Goal: Transaction & Acquisition: Obtain resource

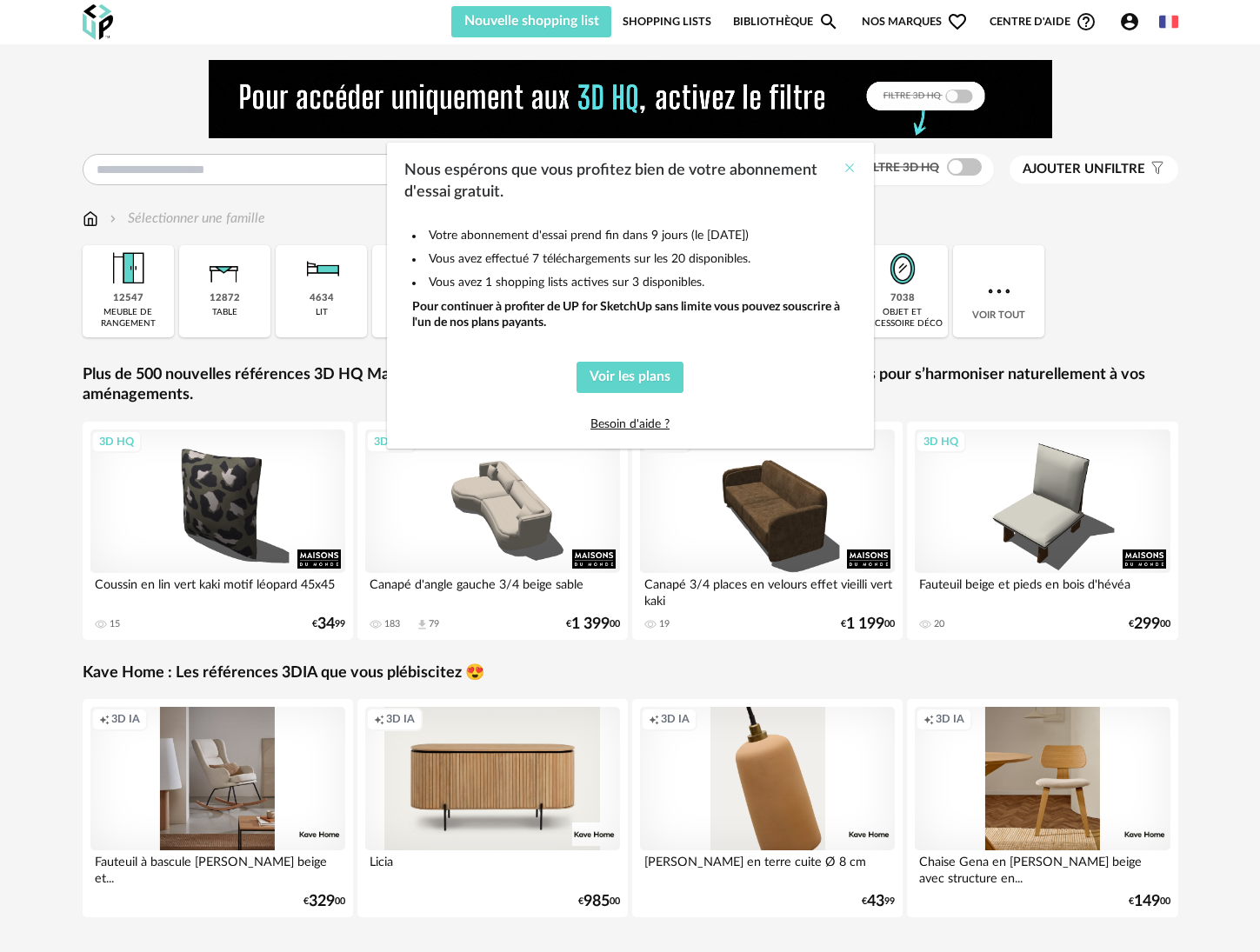
click at [847, 170] on icon "Close" at bounding box center [849, 167] width 14 height 14
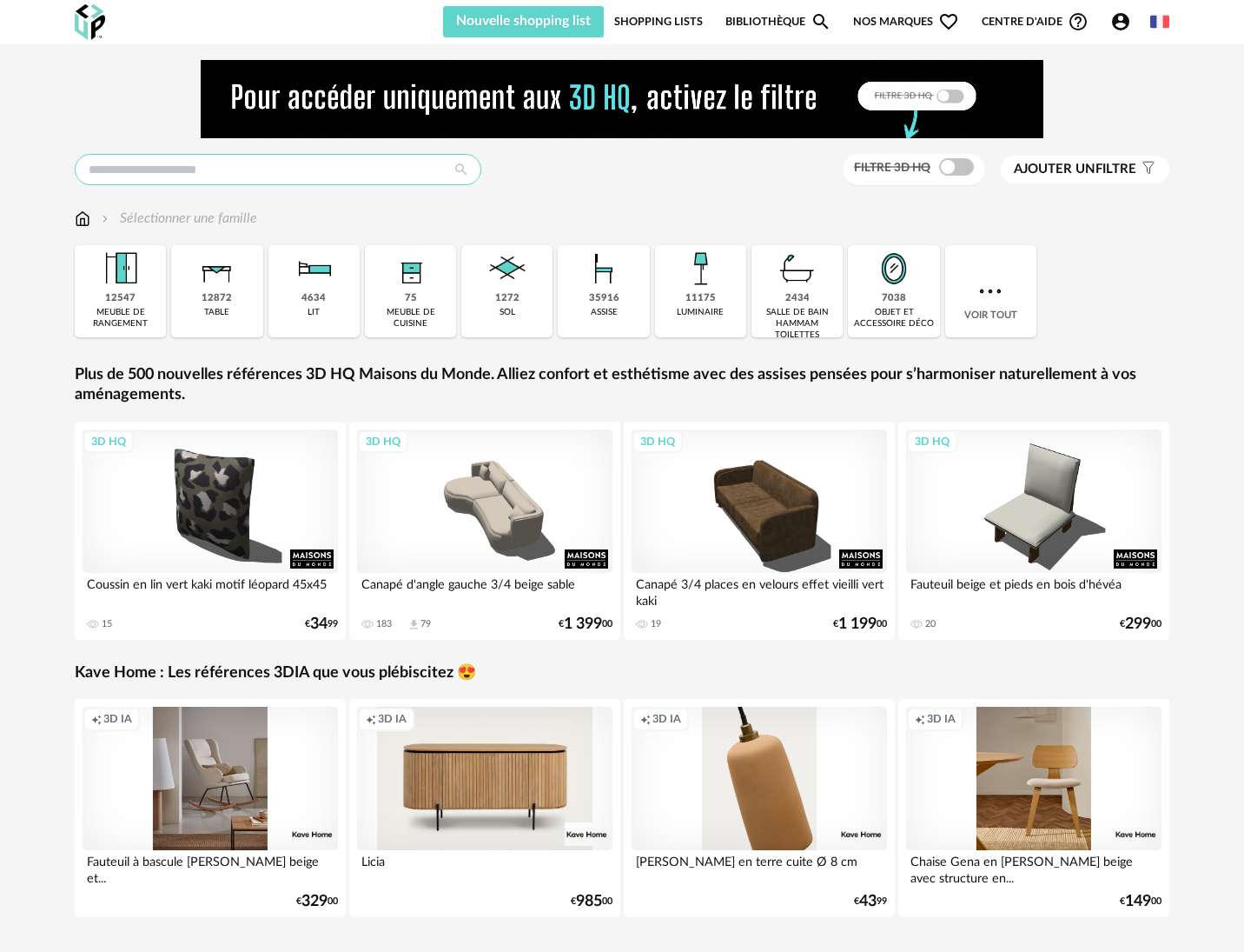
click at [355, 169] on input "text" at bounding box center [278, 169] width 407 height 31
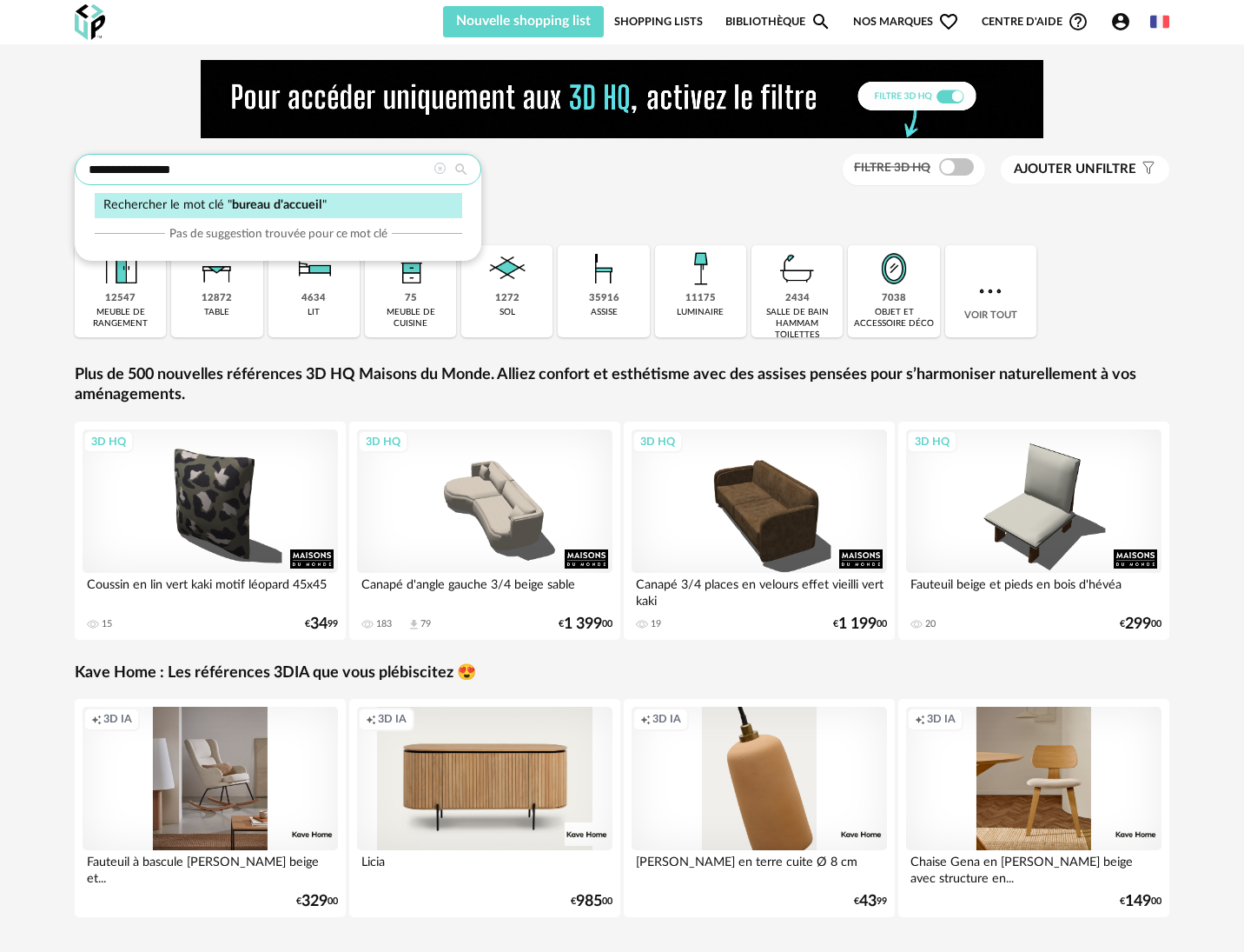
type input "**********"
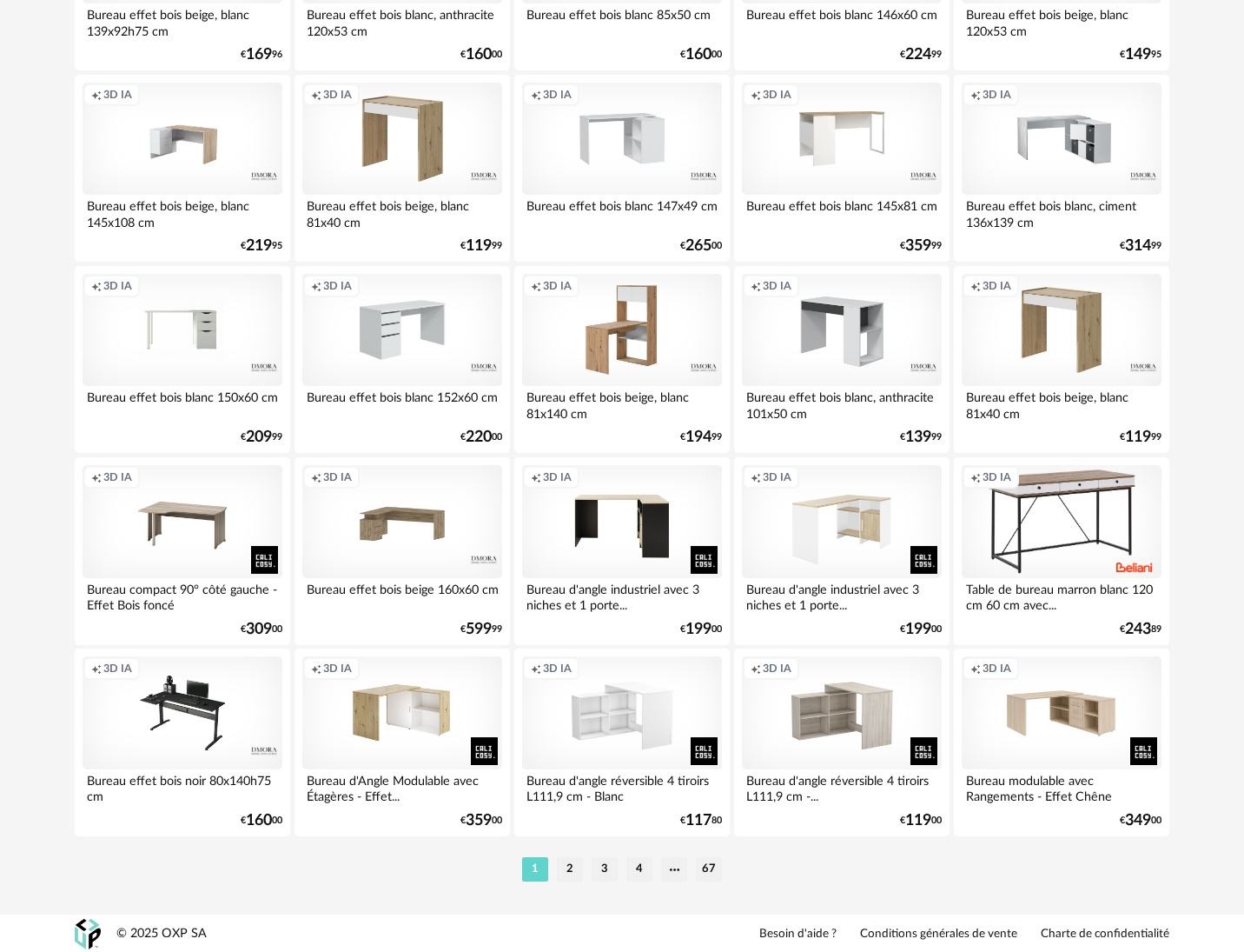
scroll to position [3324, 0]
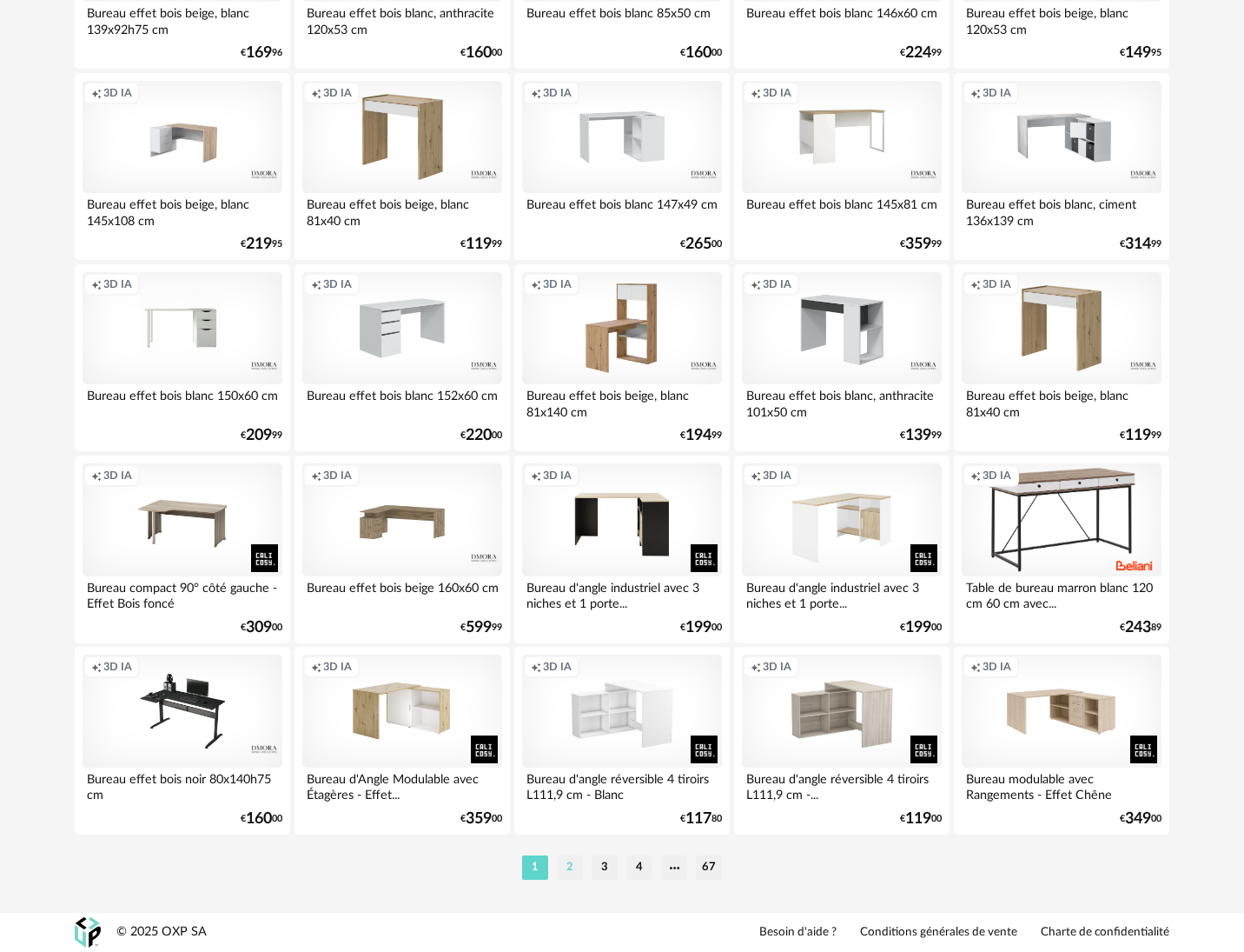
click at [570, 864] on li "2" at bounding box center [569, 868] width 26 height 25
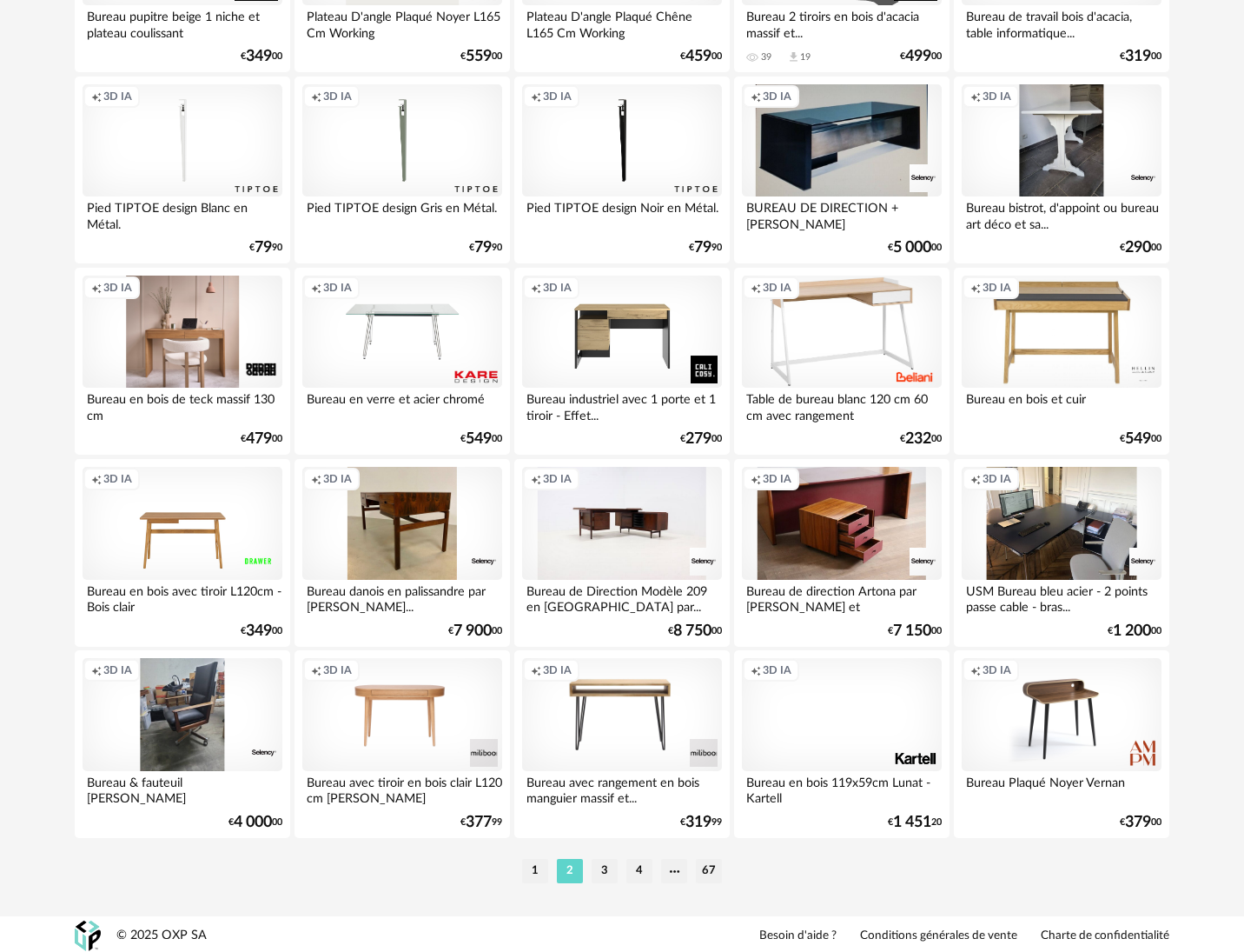
scroll to position [3324, 0]
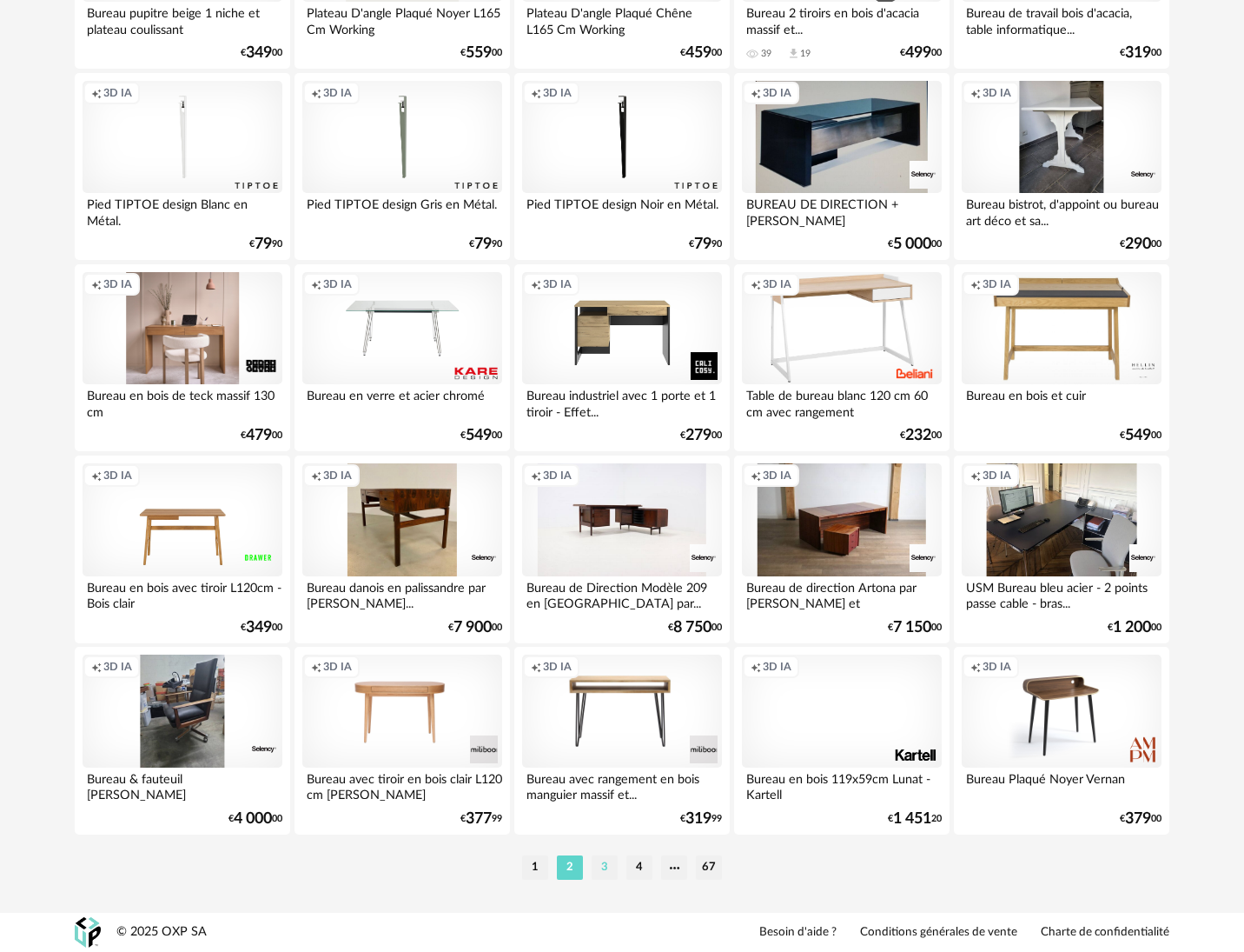
click at [607, 863] on li "3" at bounding box center [604, 868] width 26 height 25
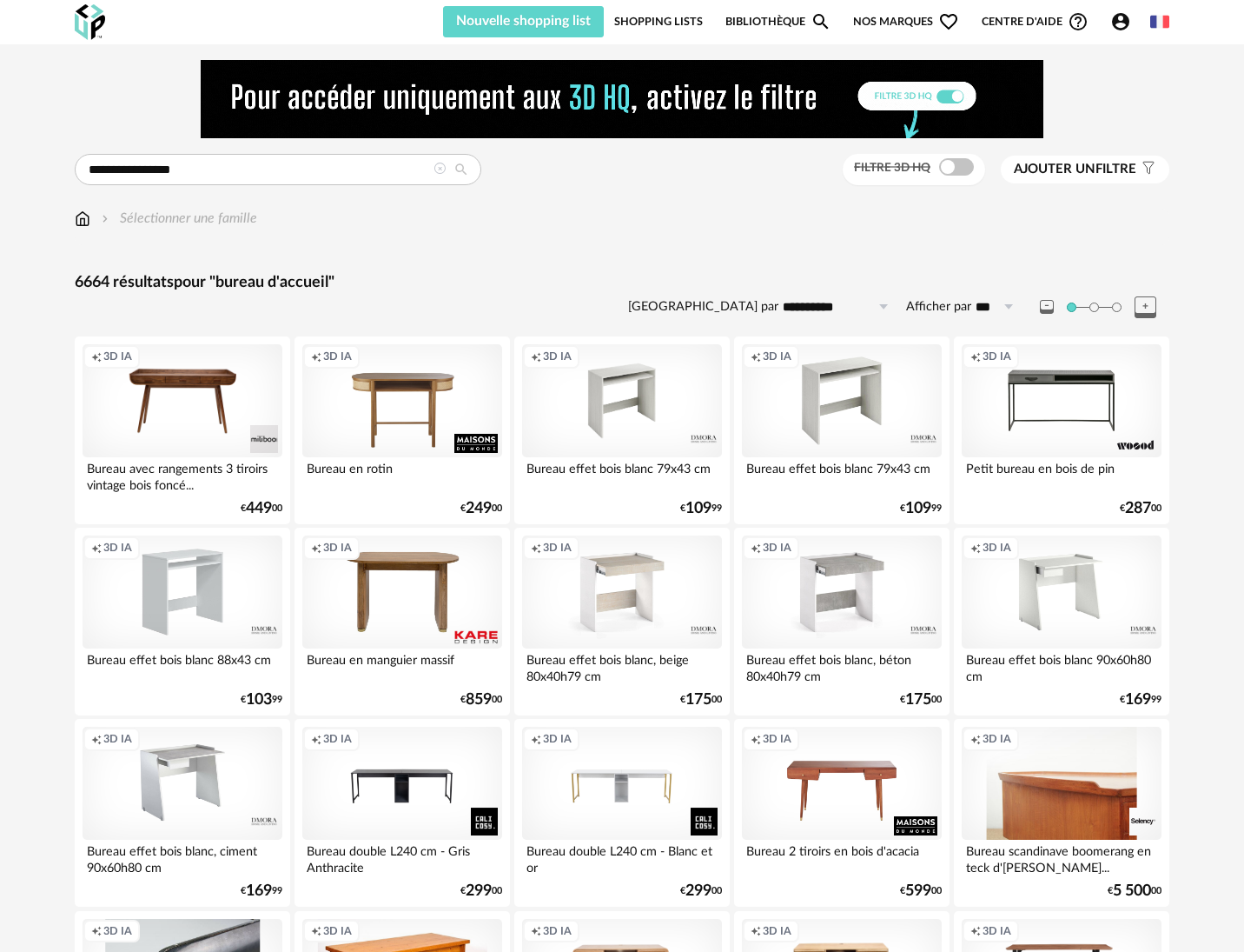
click at [1097, 171] on span "Ajouter un filtre" at bounding box center [1075, 169] width 122 height 17
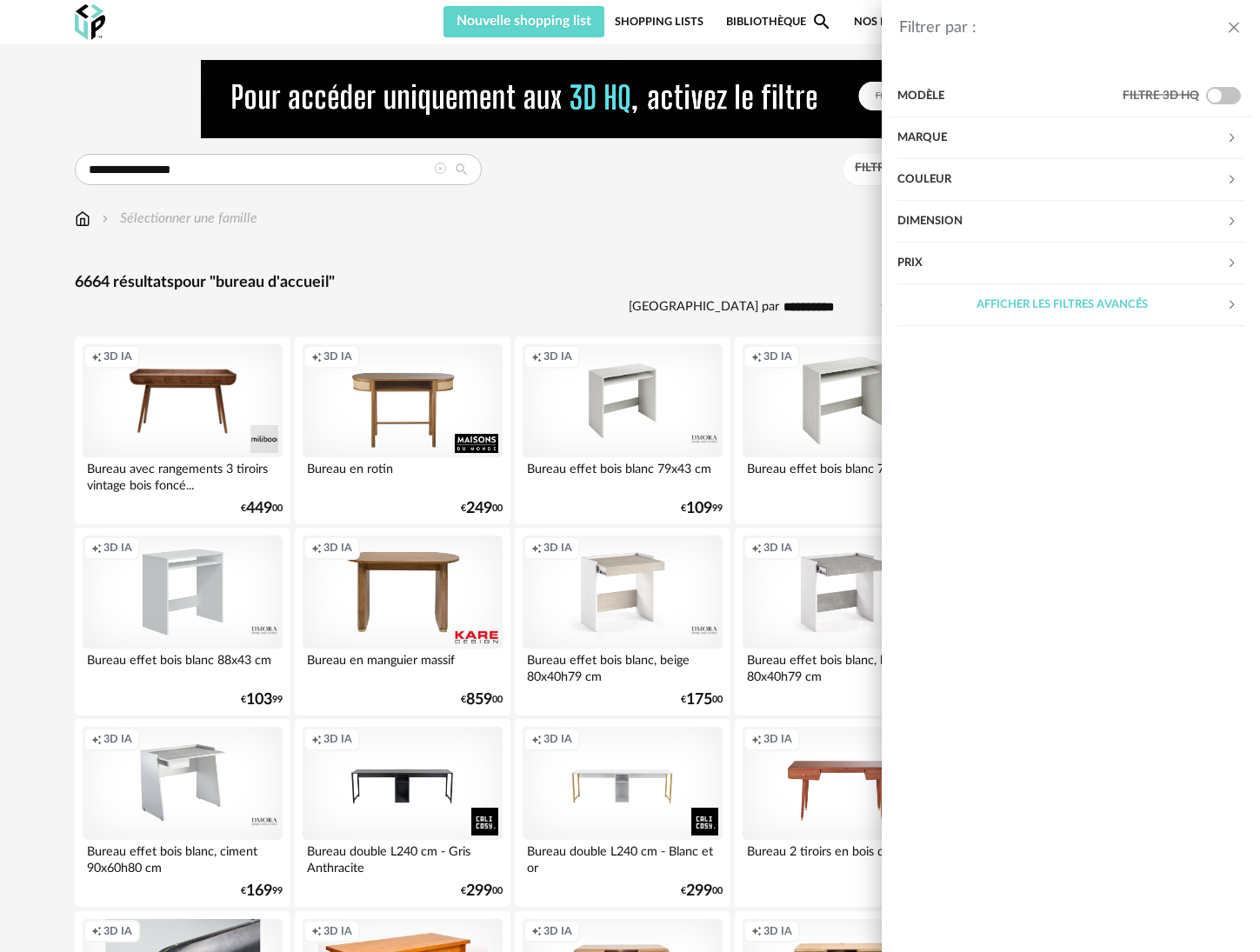
click at [1076, 145] on div "Marque" at bounding box center [1062, 139] width 329 height 42
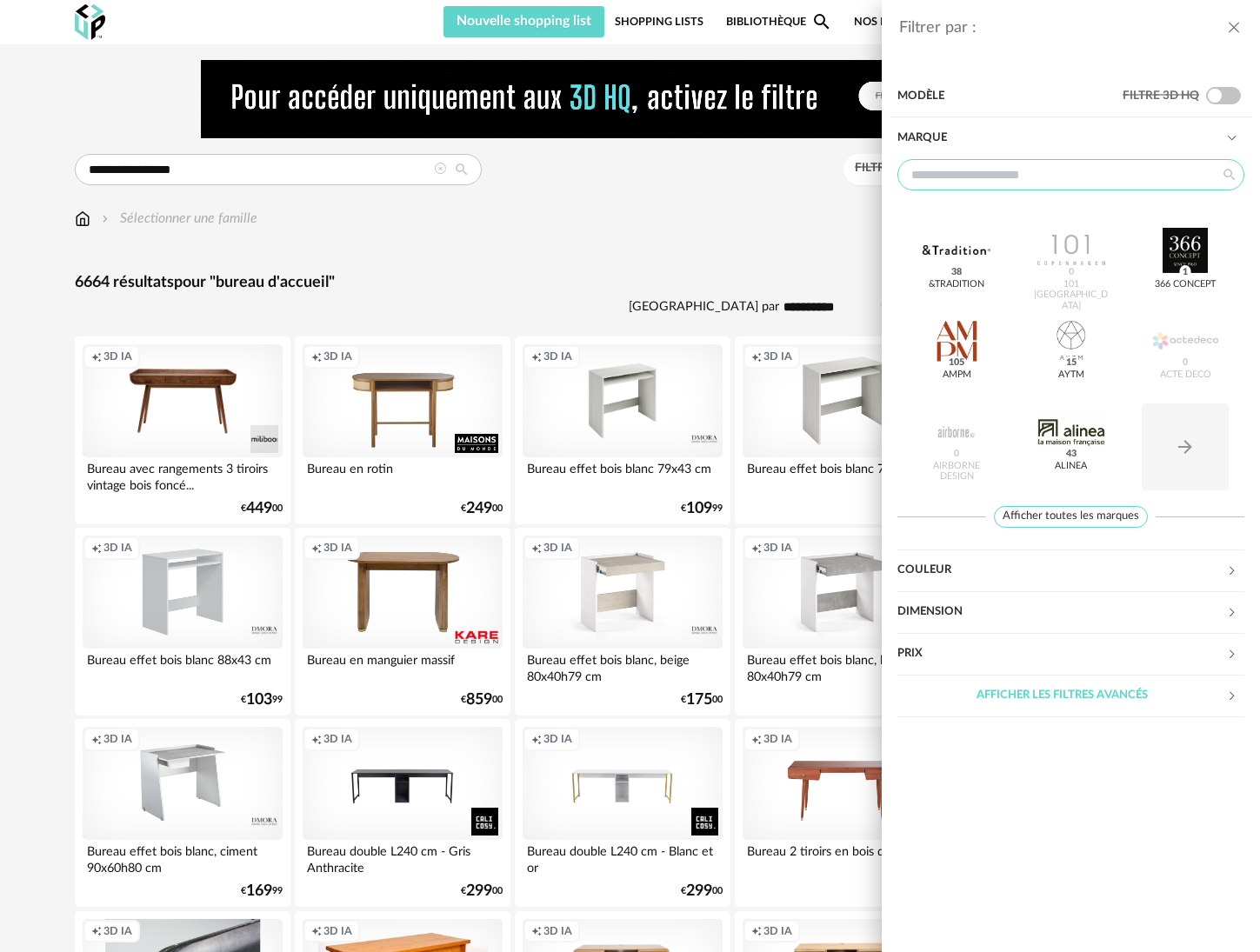
click at [1000, 174] on input "text" at bounding box center [1070, 175] width 347 height 31
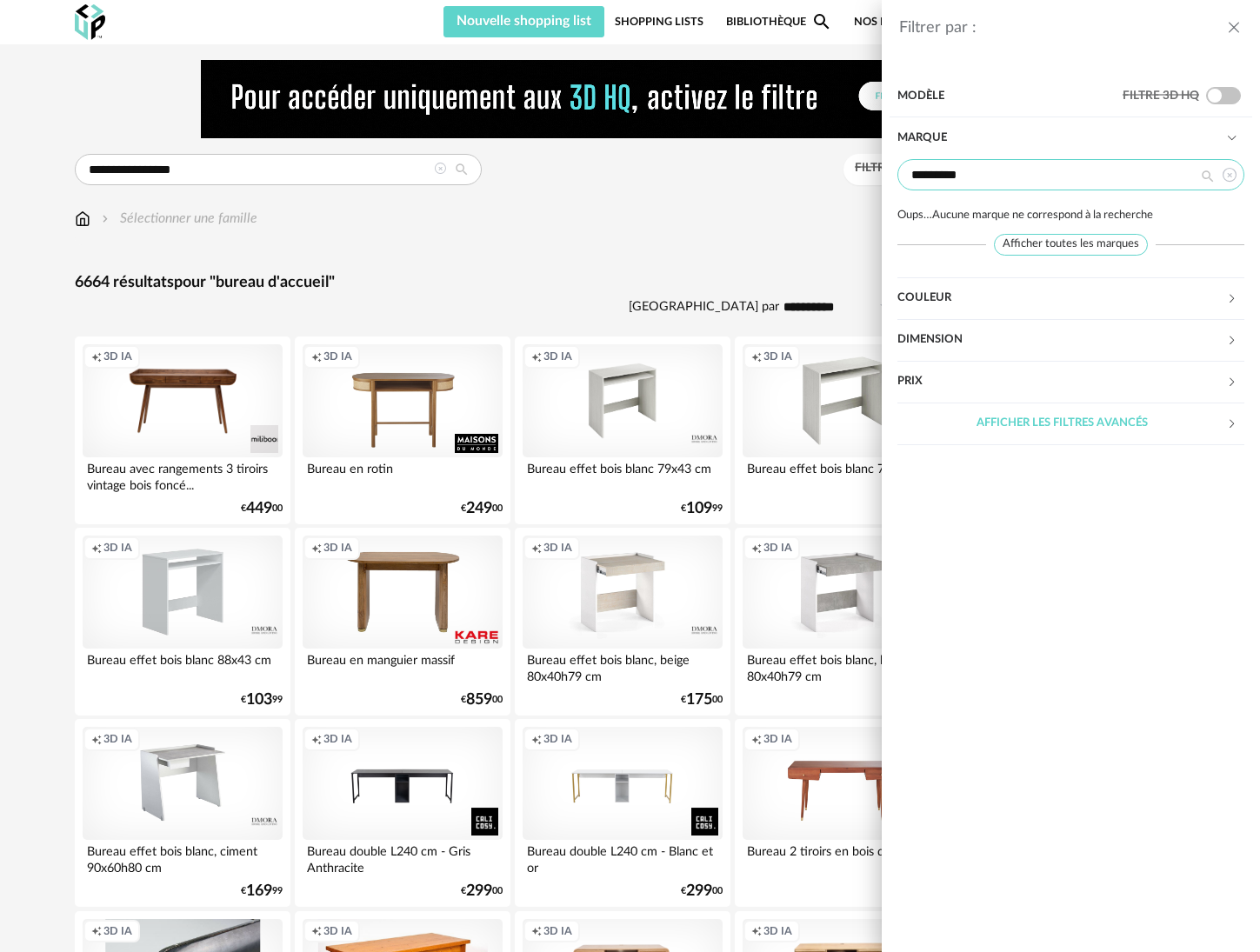
type input "*********"
click at [1104, 246] on span "Afficher toutes les marques" at bounding box center [1071, 244] width 154 height 22
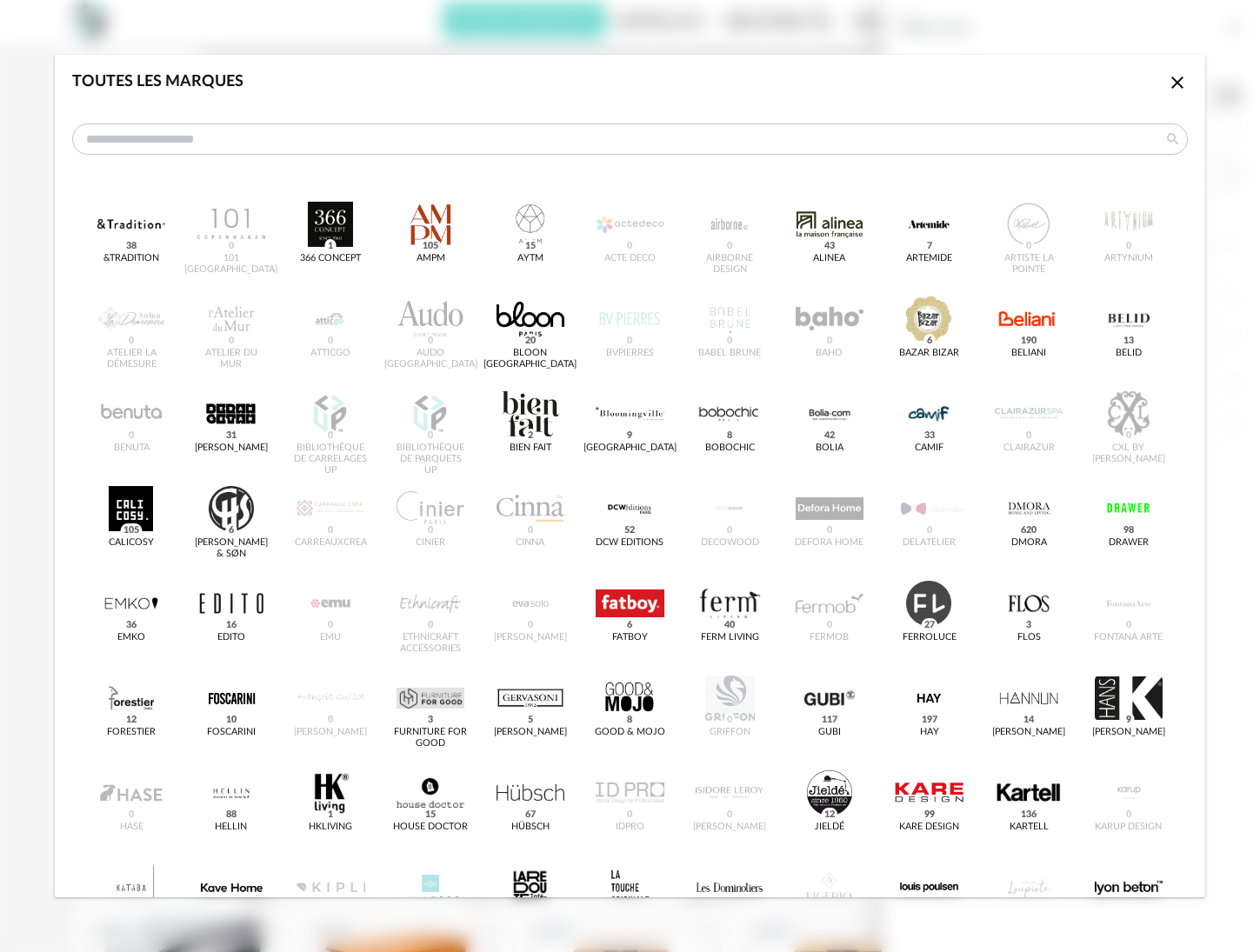
click at [1167, 92] on icon "Close icon" at bounding box center [1177, 83] width 21 height 21
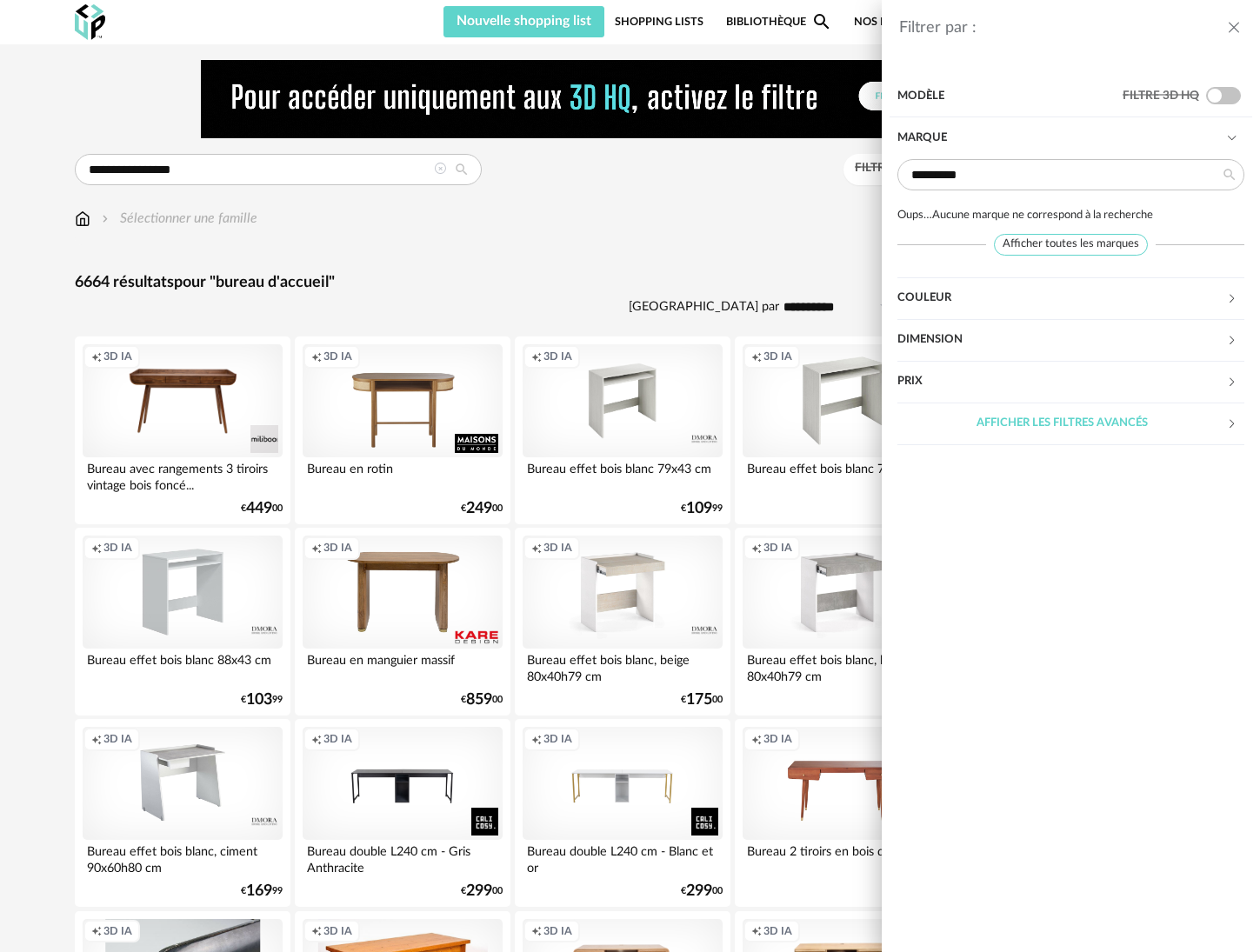
click at [1020, 298] on div "Couleur" at bounding box center [1062, 298] width 329 height 42
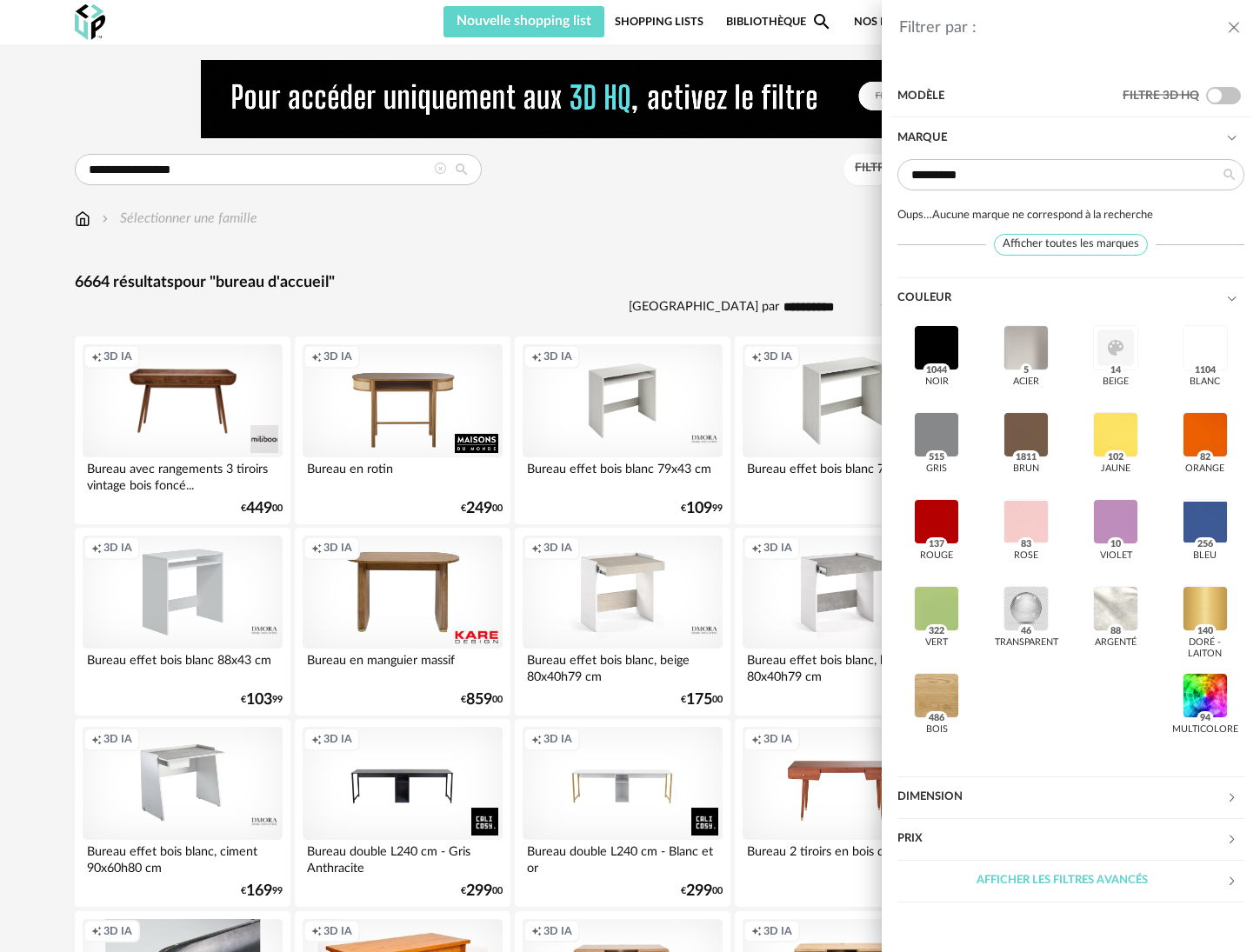
click at [1051, 798] on div "Dimension" at bounding box center [1062, 797] width 329 height 42
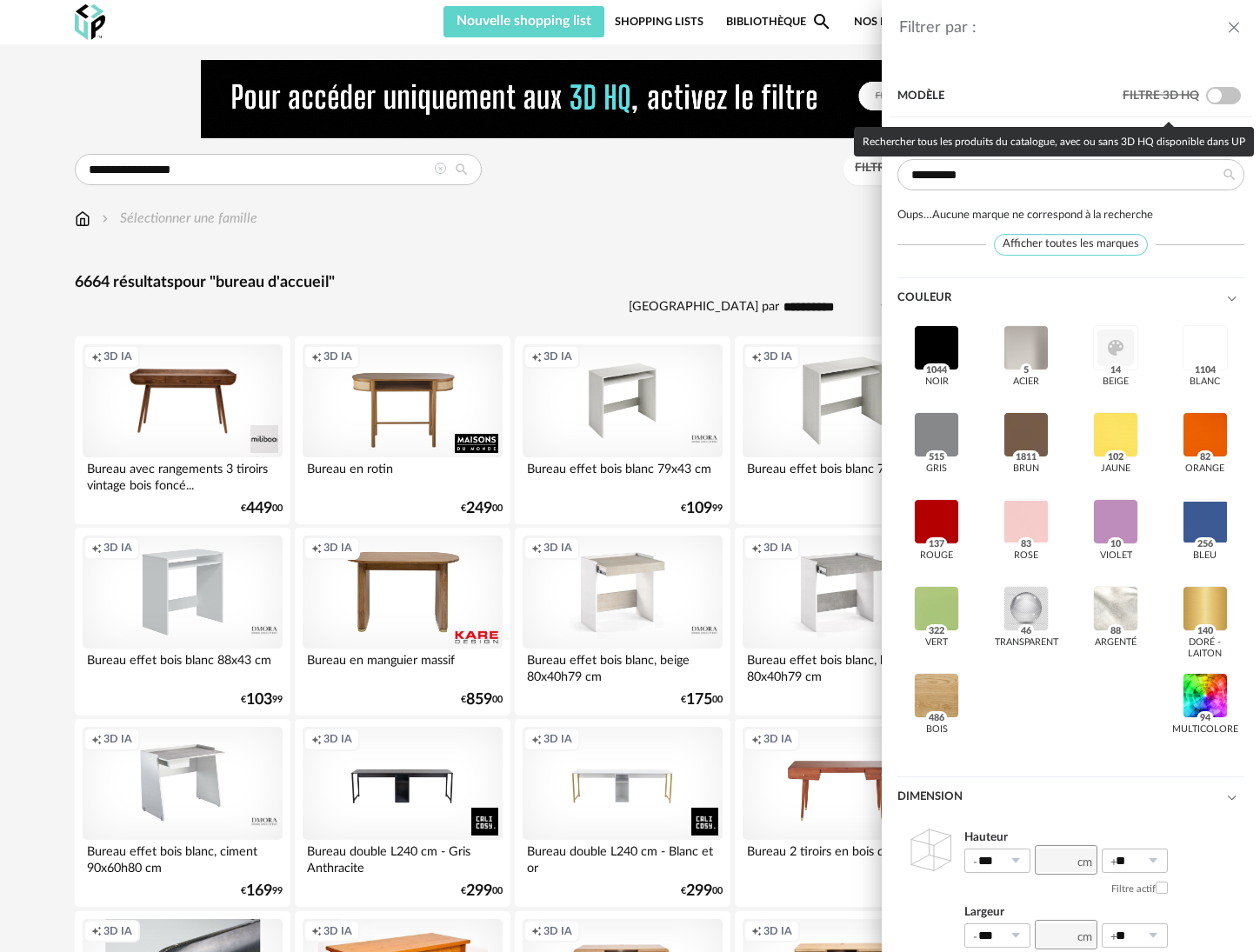
click at [1206, 95] on span at bounding box center [1223, 96] width 35 height 17
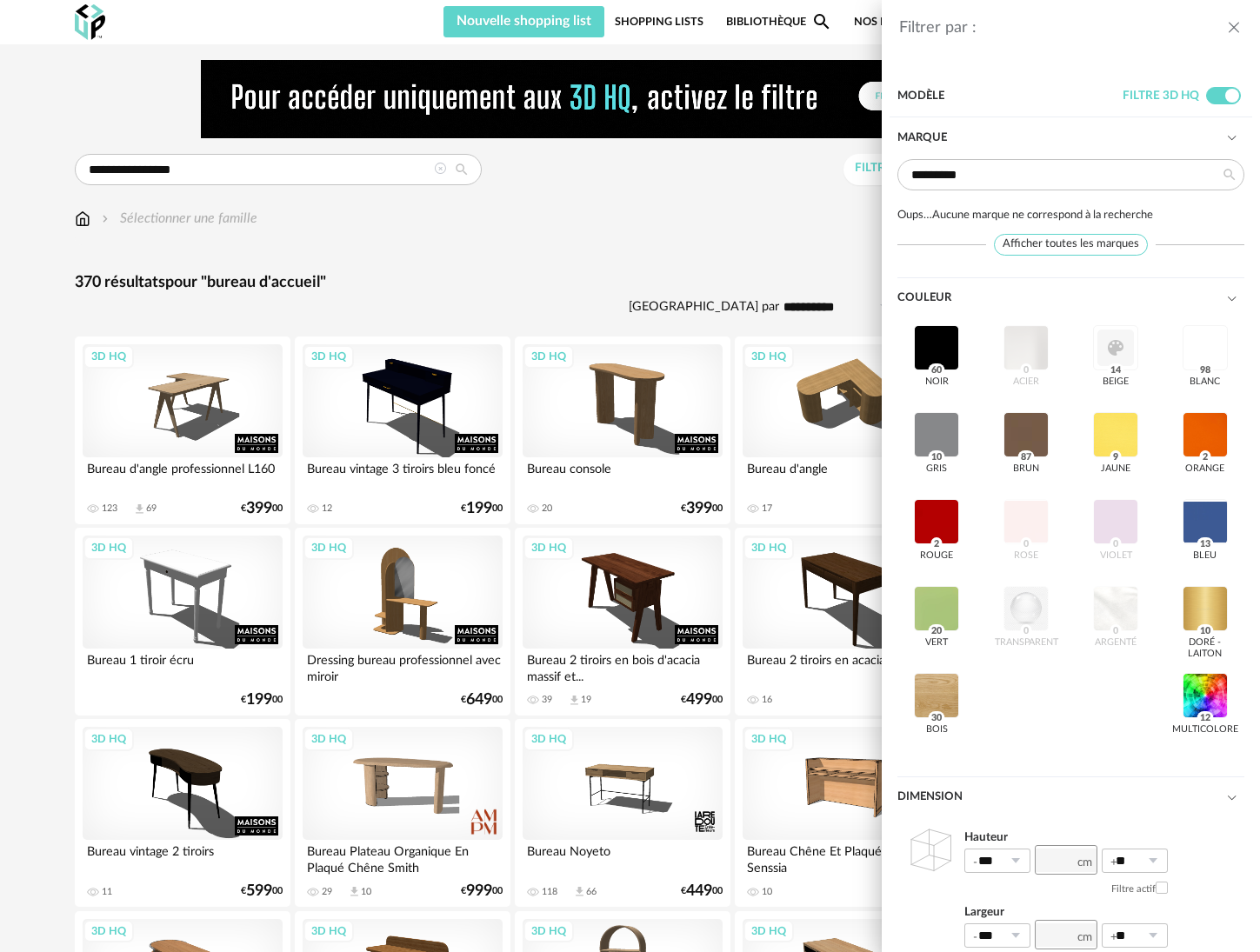
click at [1242, 26] on icon "close drawer" at bounding box center [1233, 28] width 17 height 17
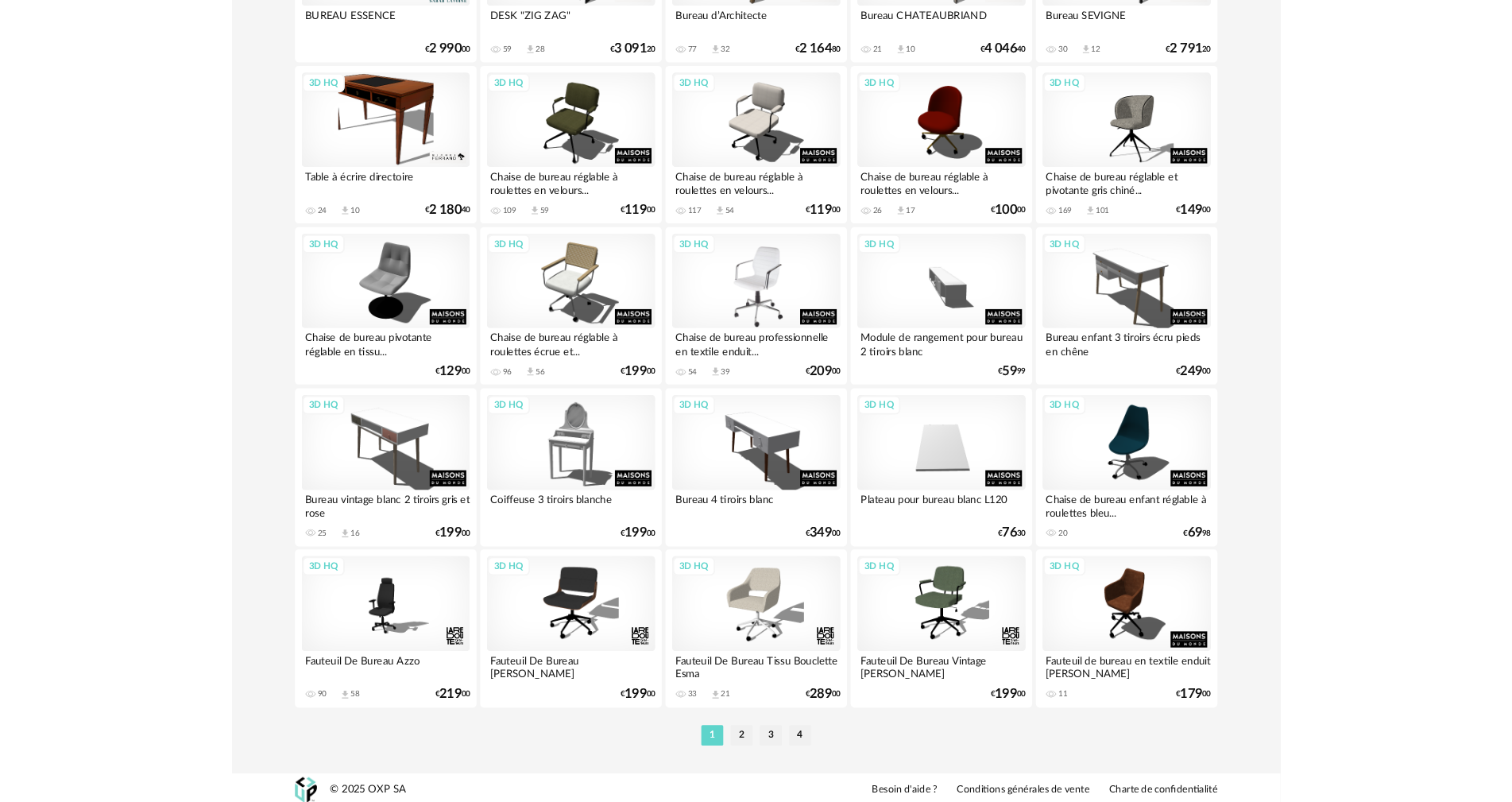
scroll to position [3040, 0]
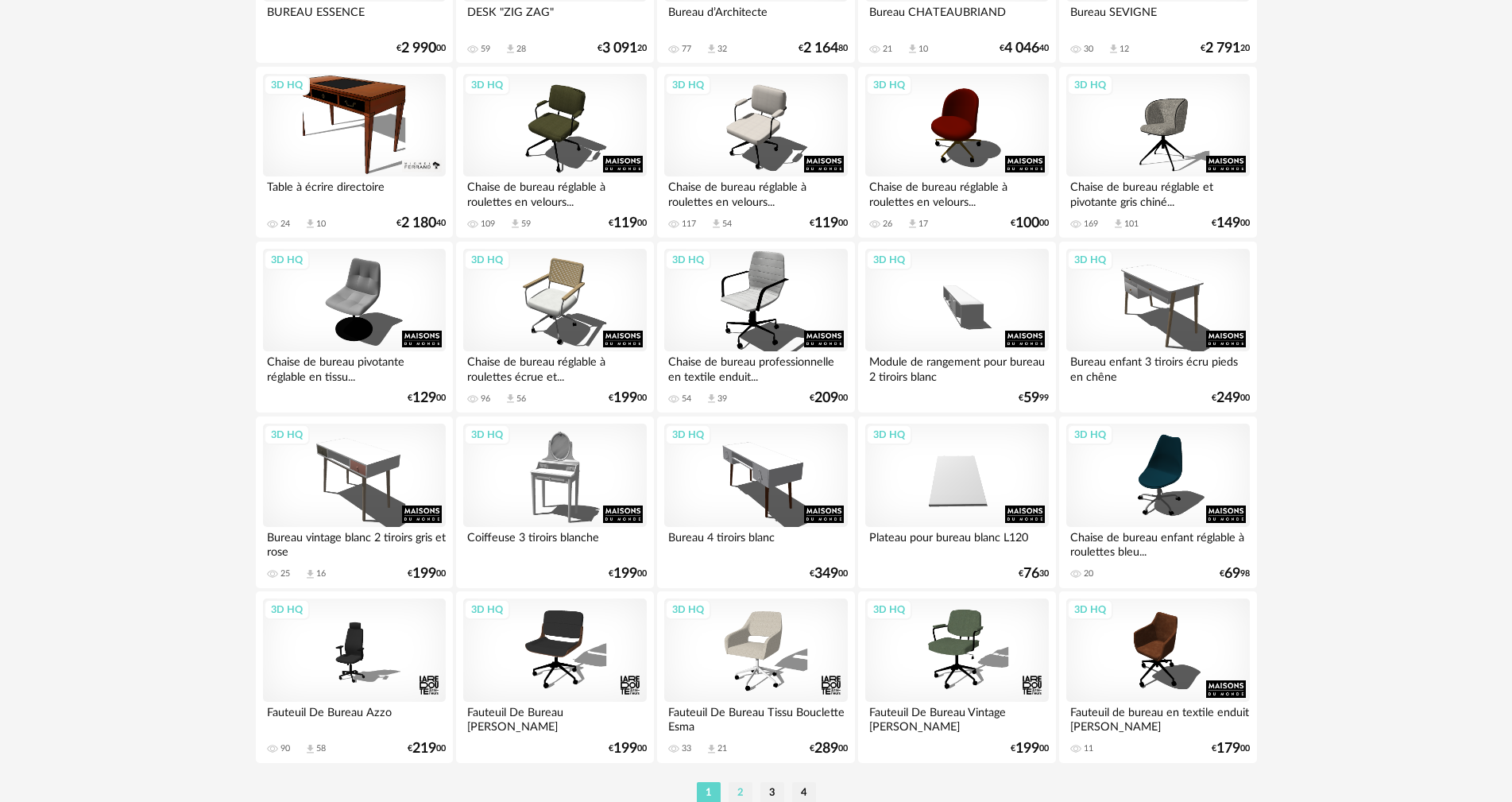
click at [745, 795] on li "2" at bounding box center [740, 793] width 23 height 23
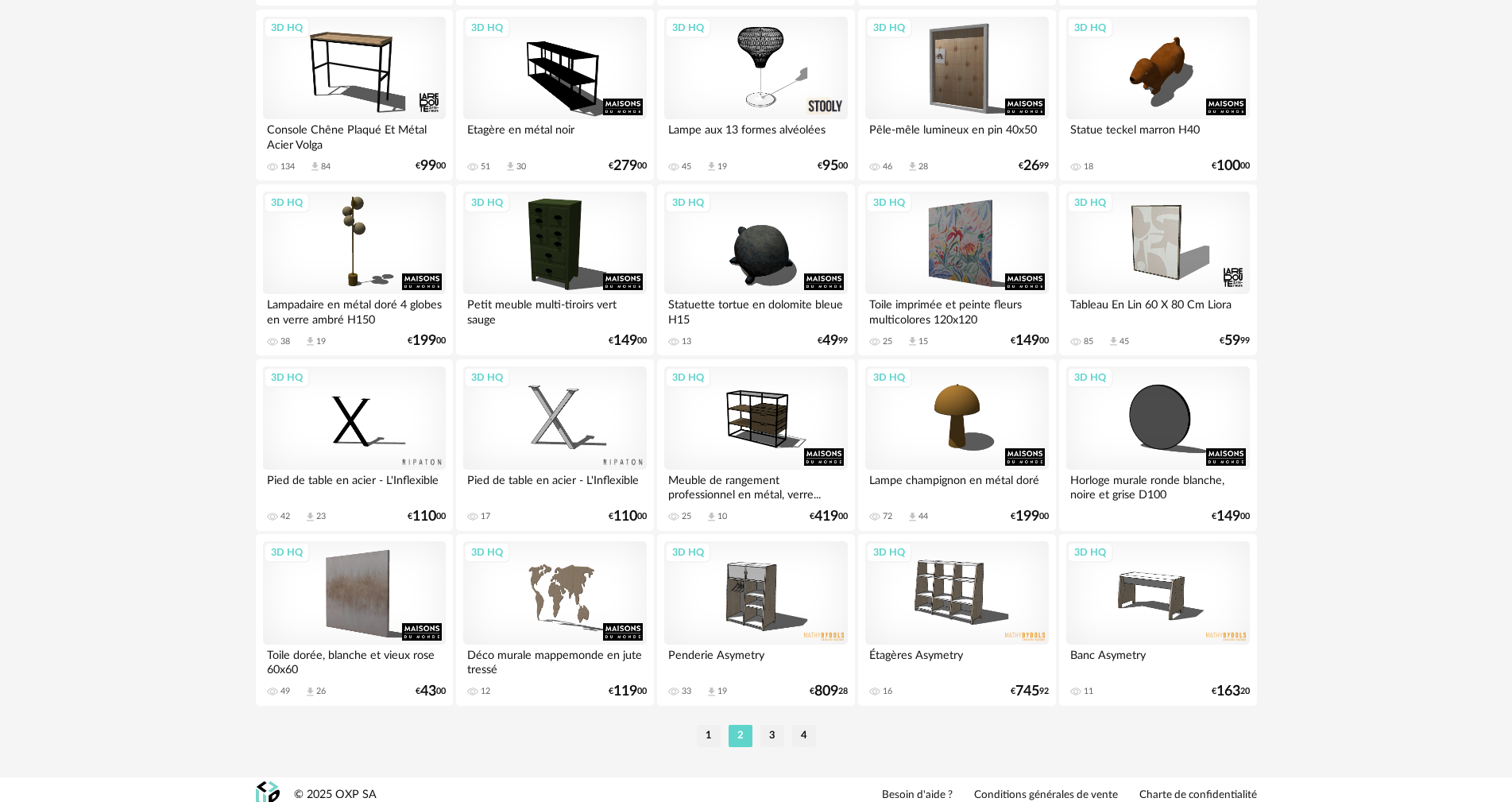
scroll to position [3100, 0]
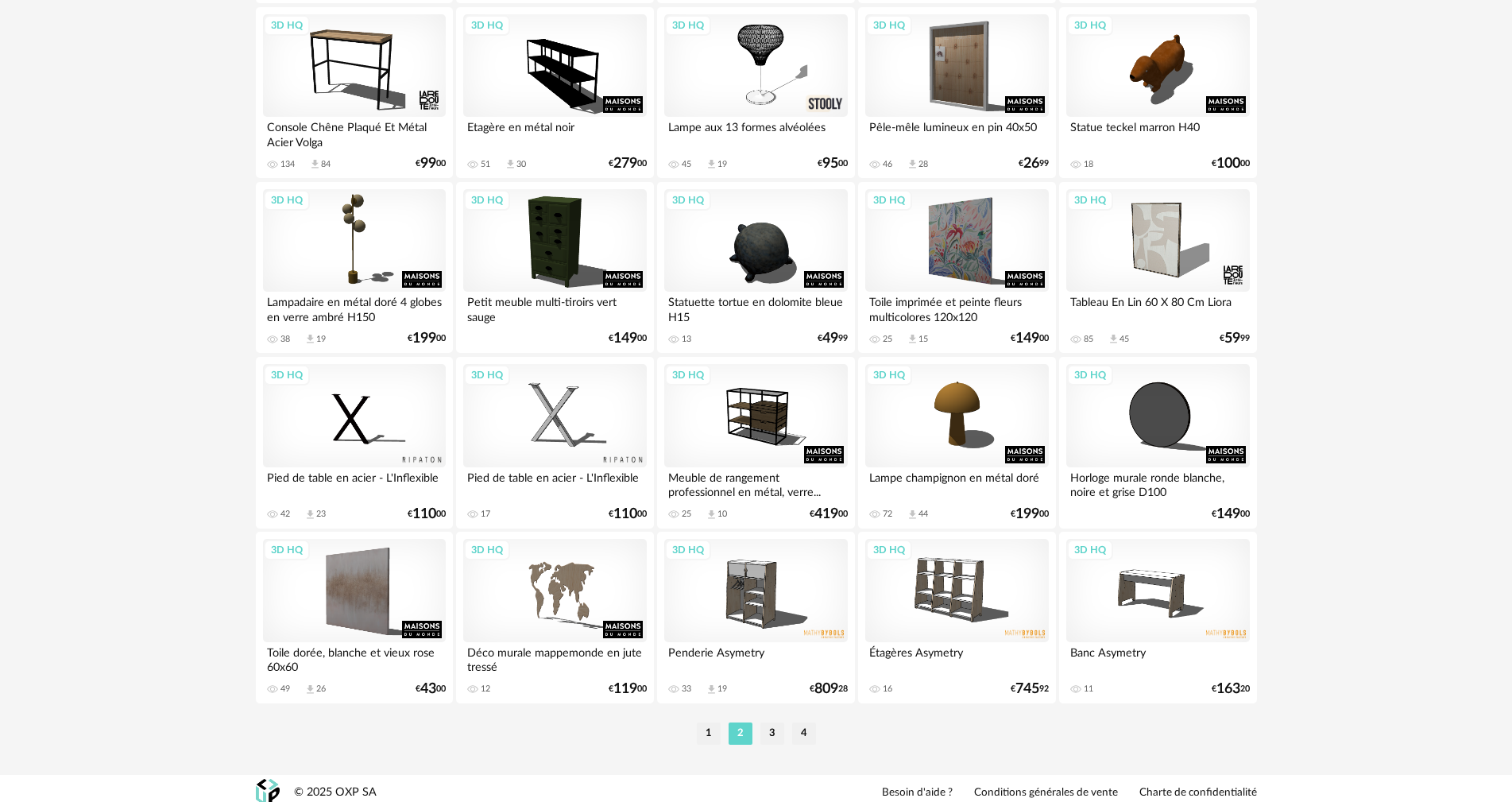
click at [770, 734] on li "3" at bounding box center [772, 733] width 23 height 23
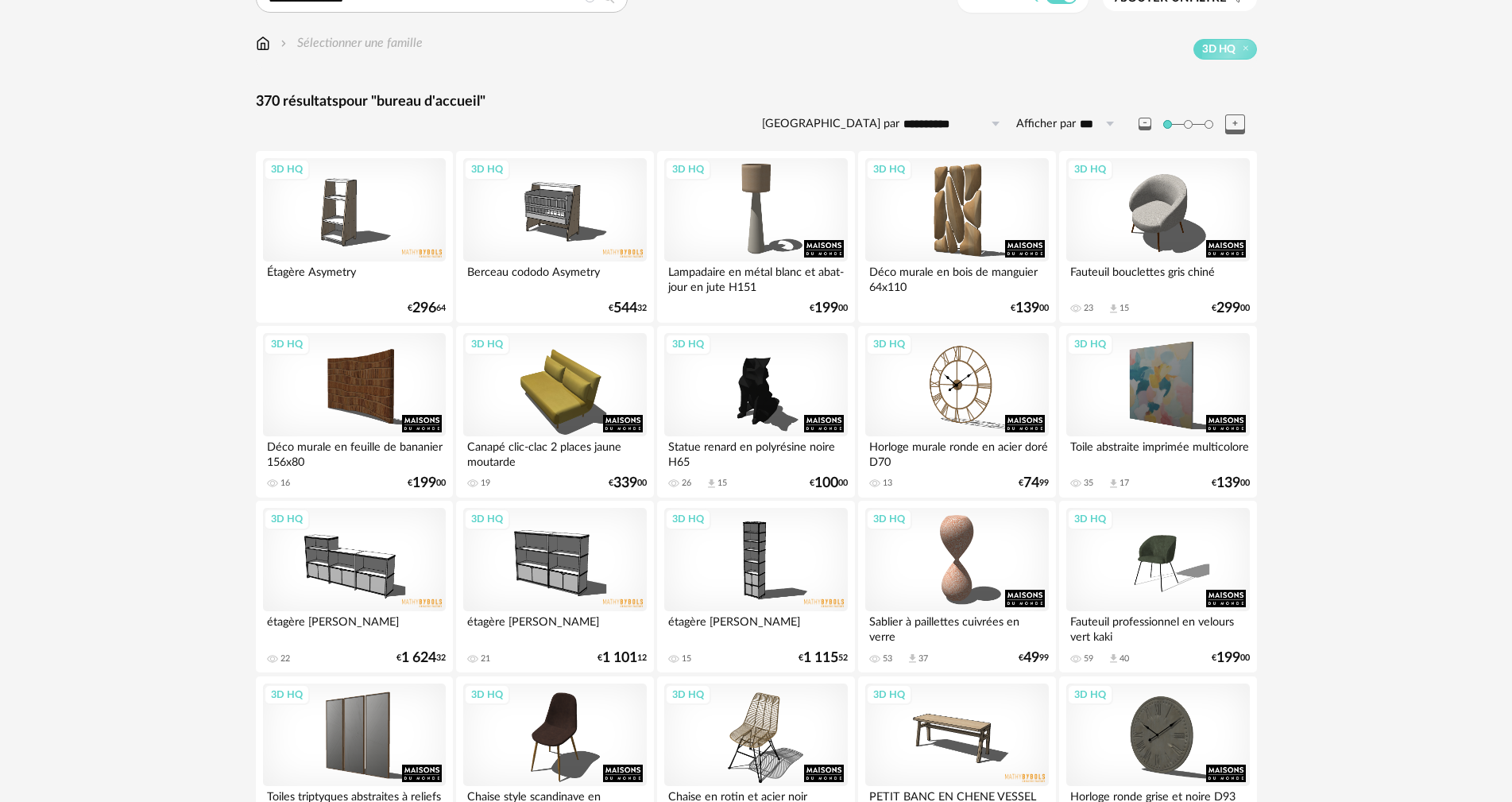
scroll to position [159, 0]
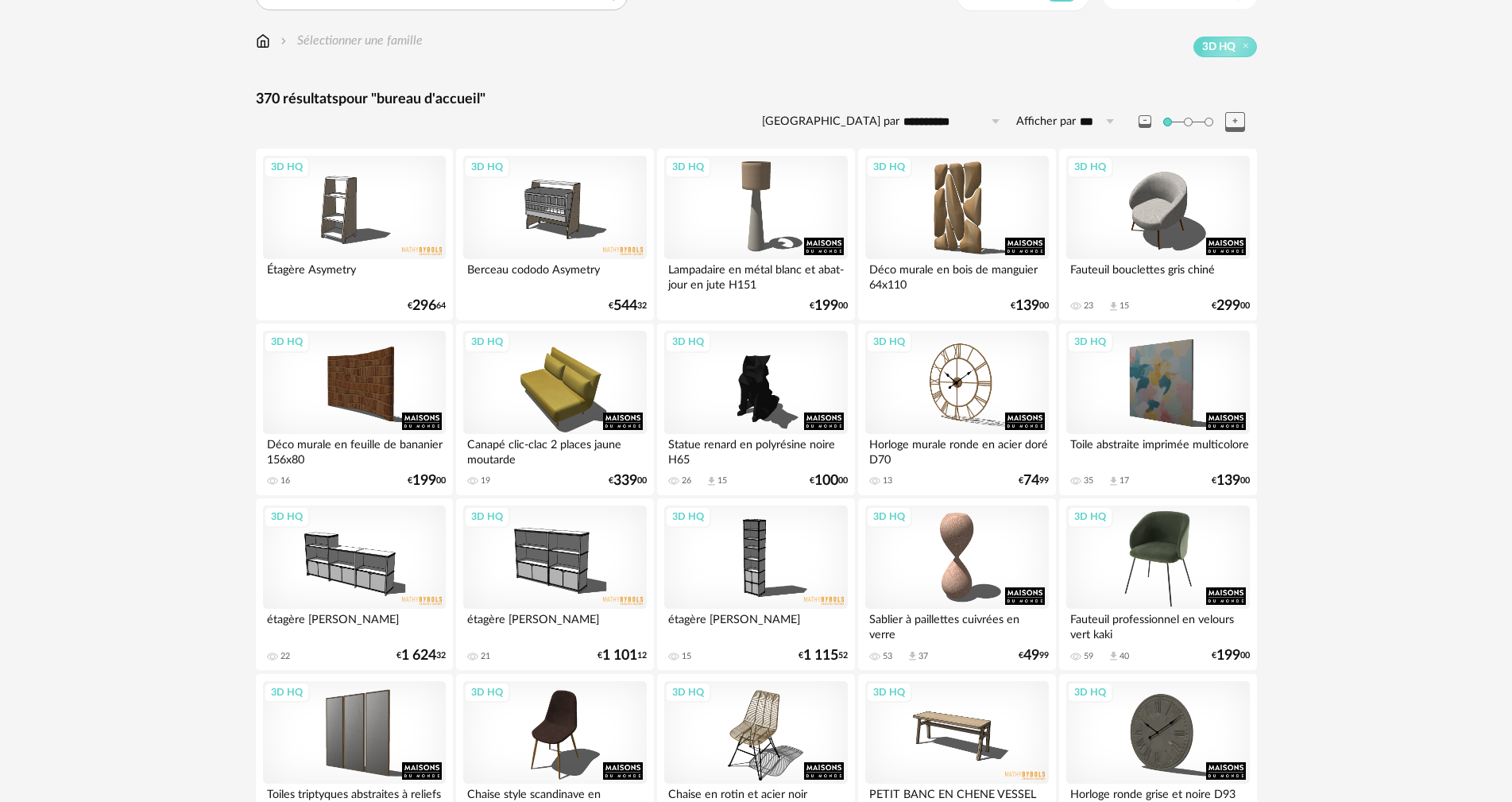
drag, startPoint x: 1177, startPoint y: 570, endPoint x: 1186, endPoint y: 569, distance: 9.1
click at [1151, 571] on div "3D HQ" at bounding box center [1158, 556] width 183 height 103
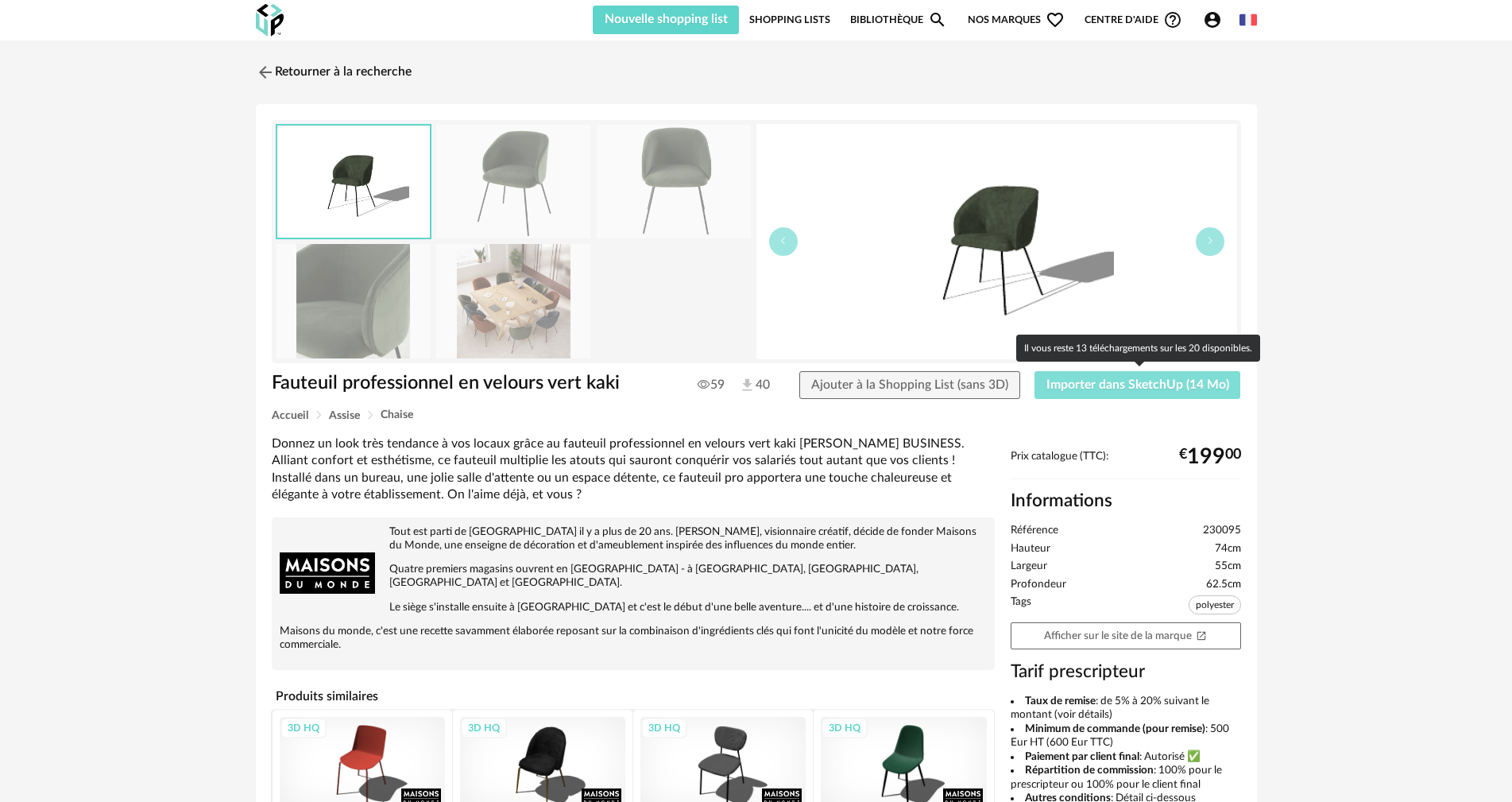
click at [1126, 390] on span "Importer dans SketchUp (14 Mo)" at bounding box center [1138, 385] width 183 height 13
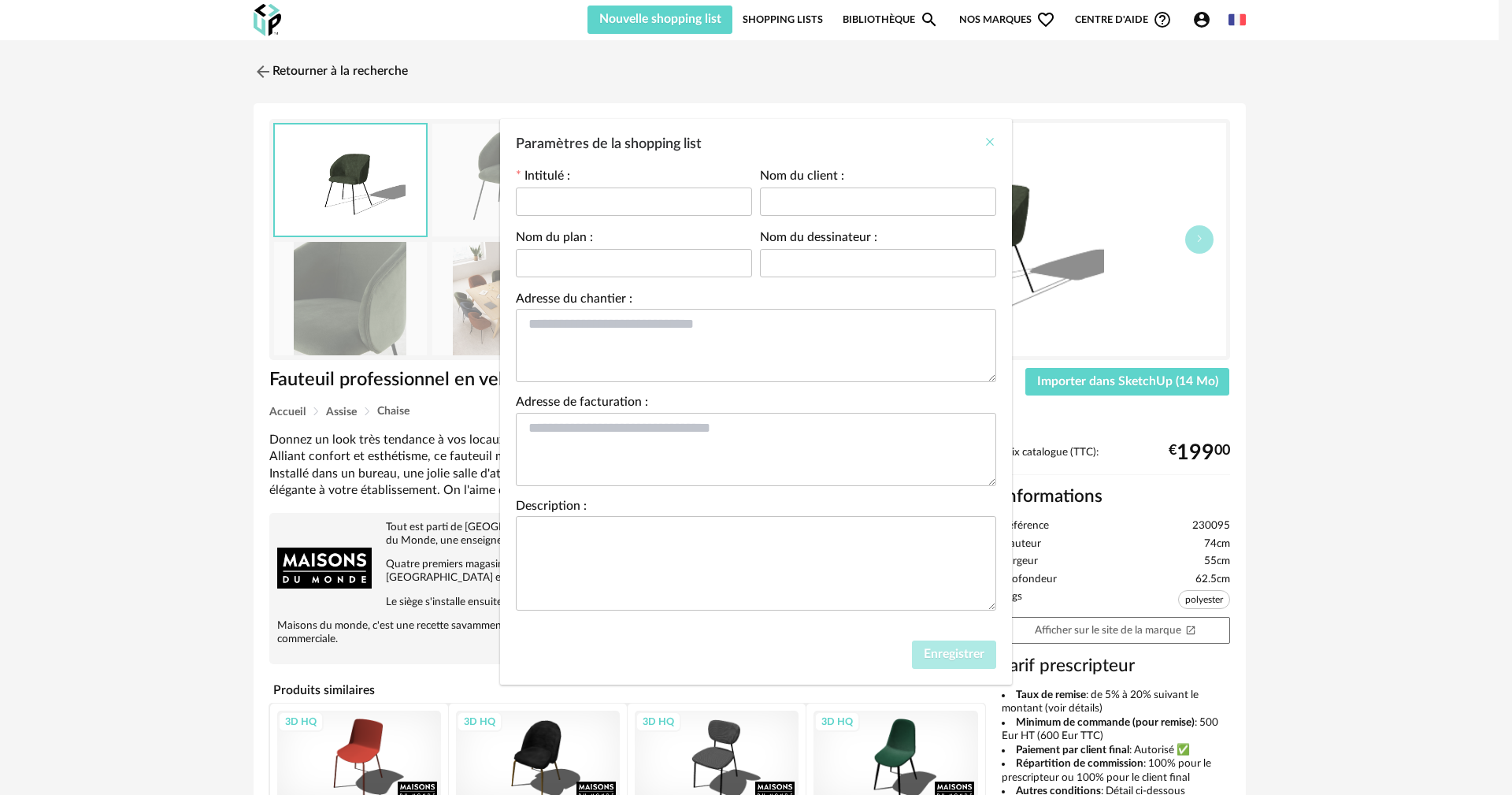
click at [988, 139] on icon "Close" at bounding box center [990, 141] width 13 height 13
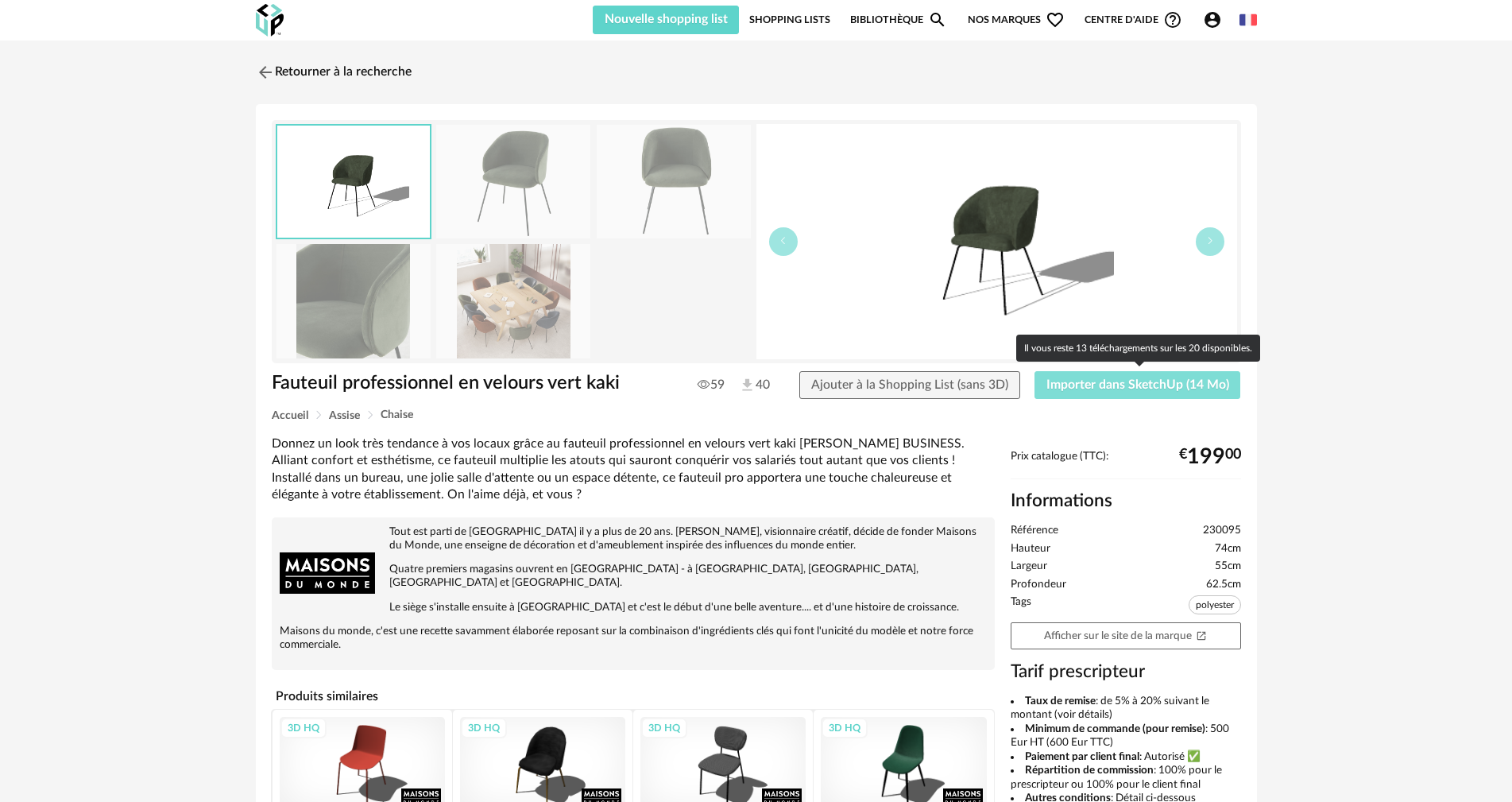
click at [1063, 379] on span "Importer dans SketchUp (14 Mo)" at bounding box center [1138, 385] width 183 height 13
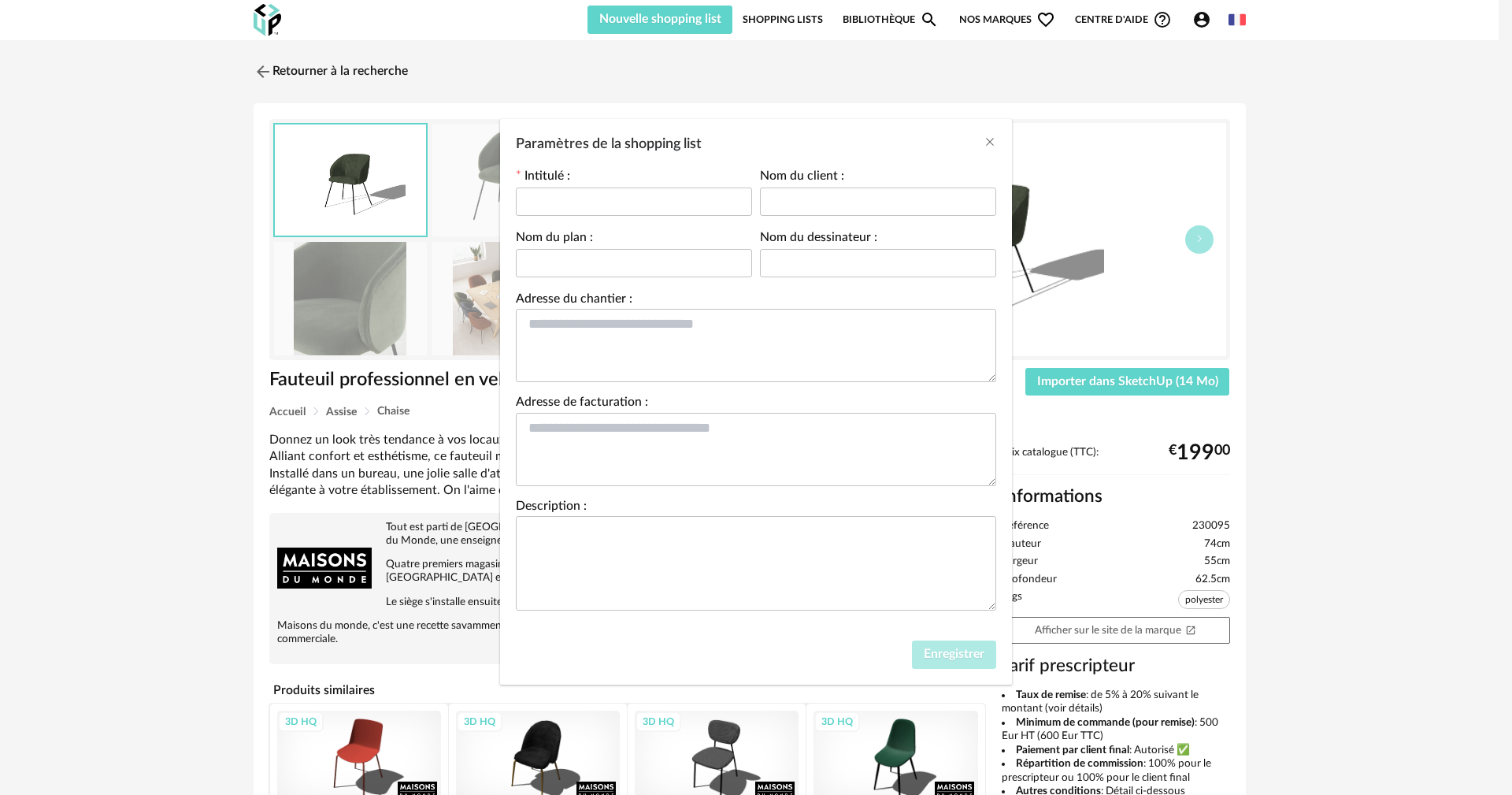
click at [773, 20] on div "Paramètres de la shopping list Intitulé : Nom du client : Nom du plan : Nom du …" at bounding box center [756, 398] width 1512 height 795
click at [783, 21] on div "Paramètres de la shopping list Intitulé : Nom du client : Nom du plan : Nom du …" at bounding box center [756, 398] width 1512 height 795
click at [994, 145] on icon "Close" at bounding box center [990, 141] width 13 height 13
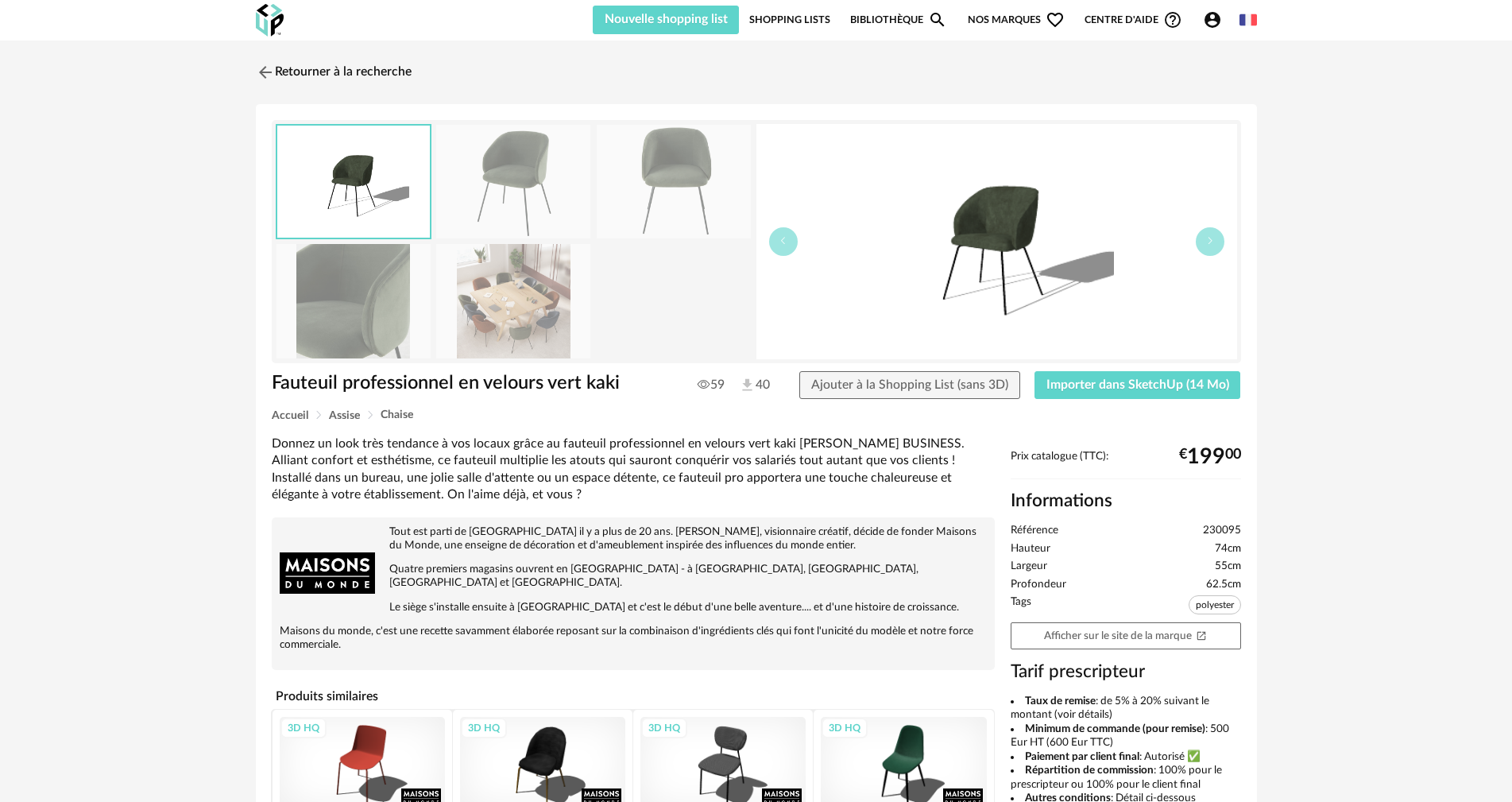
click at [816, 23] on link "Shopping Lists" at bounding box center [789, 19] width 81 height 29
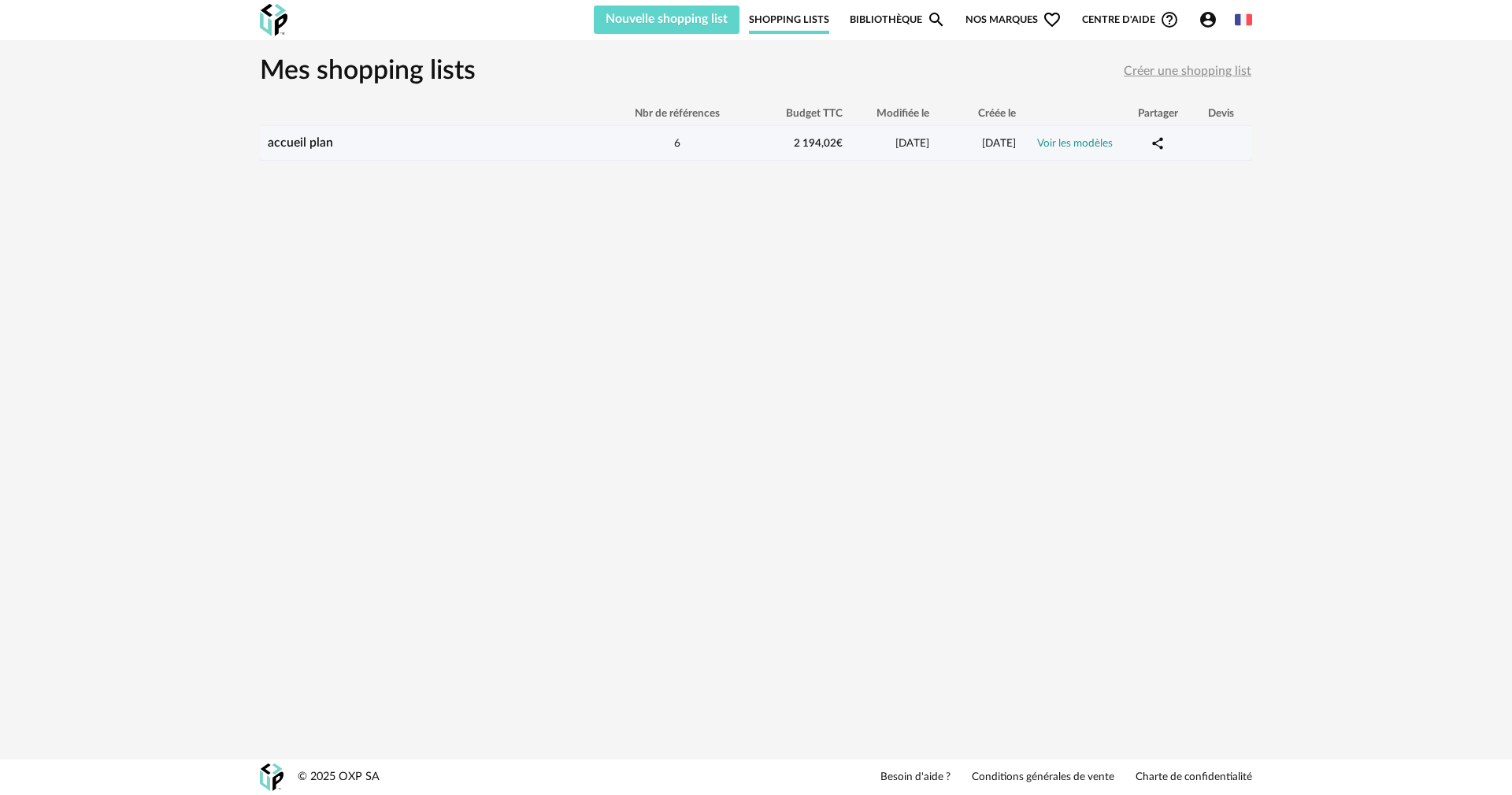
click at [1051, 143] on link "Voir les modèles" at bounding box center [1075, 143] width 76 height 11
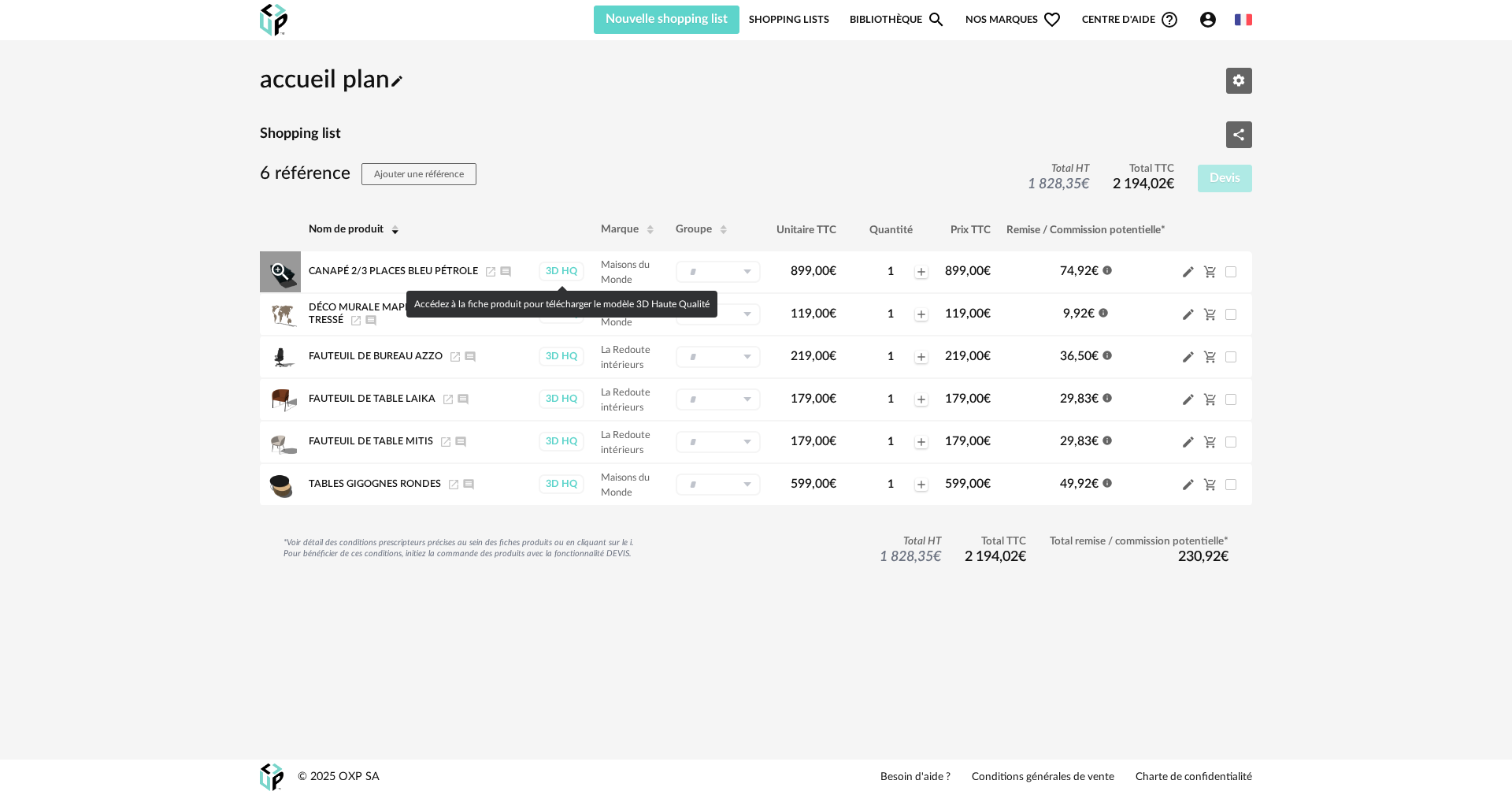
click at [551, 269] on div "3D HQ" at bounding box center [561, 271] width 46 height 20
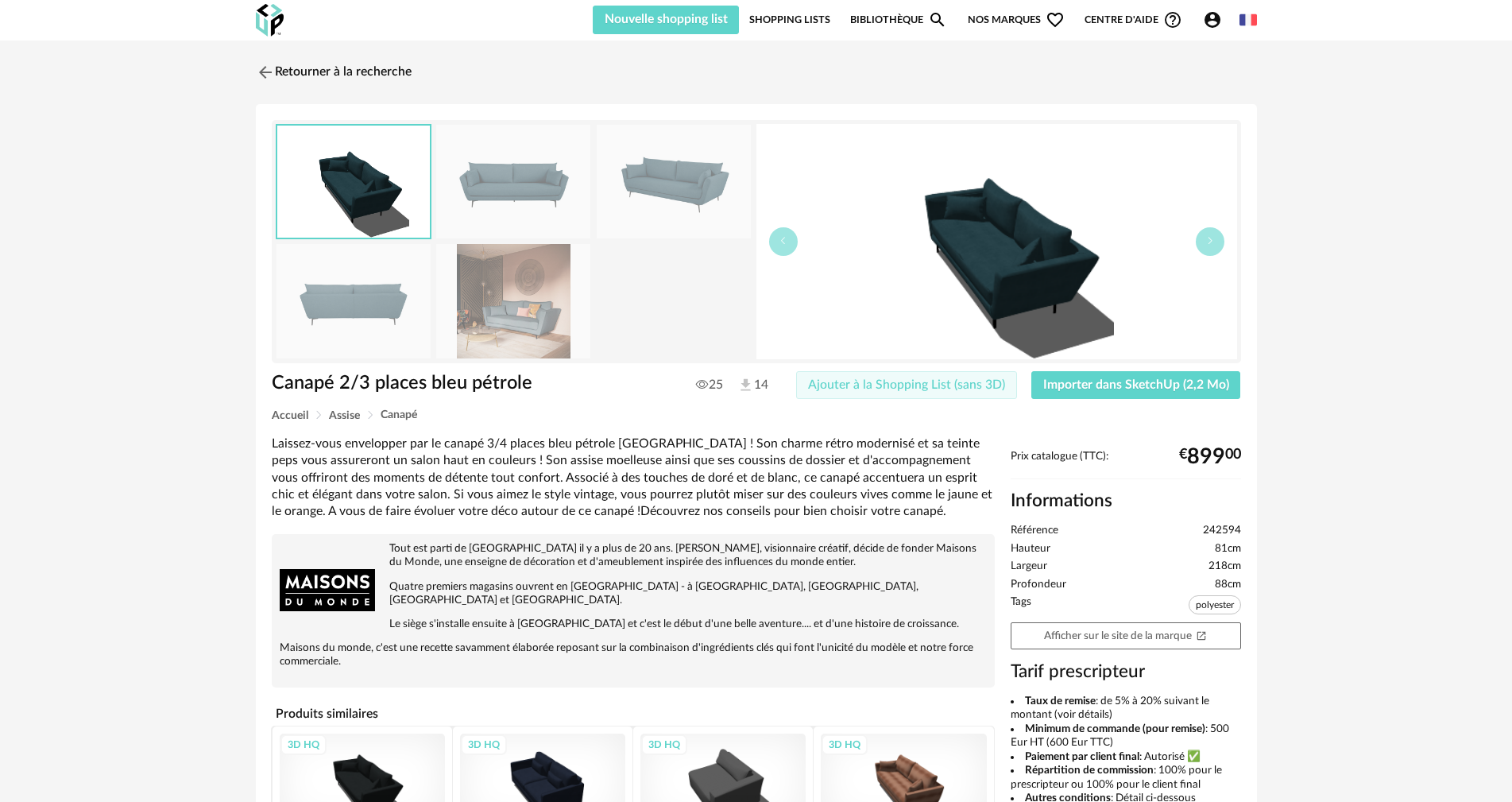
click at [933, 385] on span "Ajouter à la Shopping List (sans 3D)" at bounding box center [906, 385] width 197 height 13
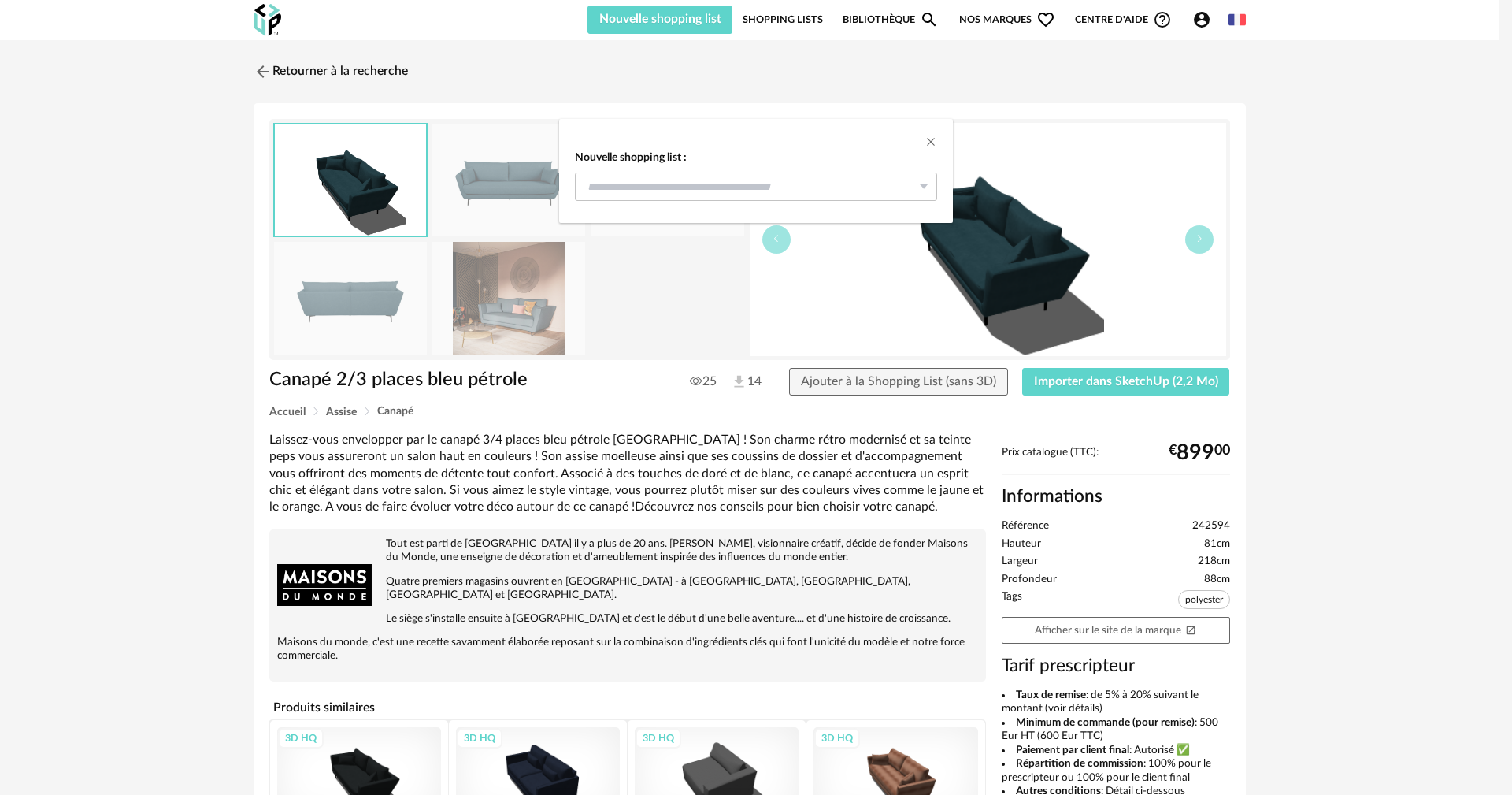
click at [1086, 377] on div "Nouvelle shopping list : accueil plan 6 Nouvelle shopping list" at bounding box center [756, 398] width 1512 height 795
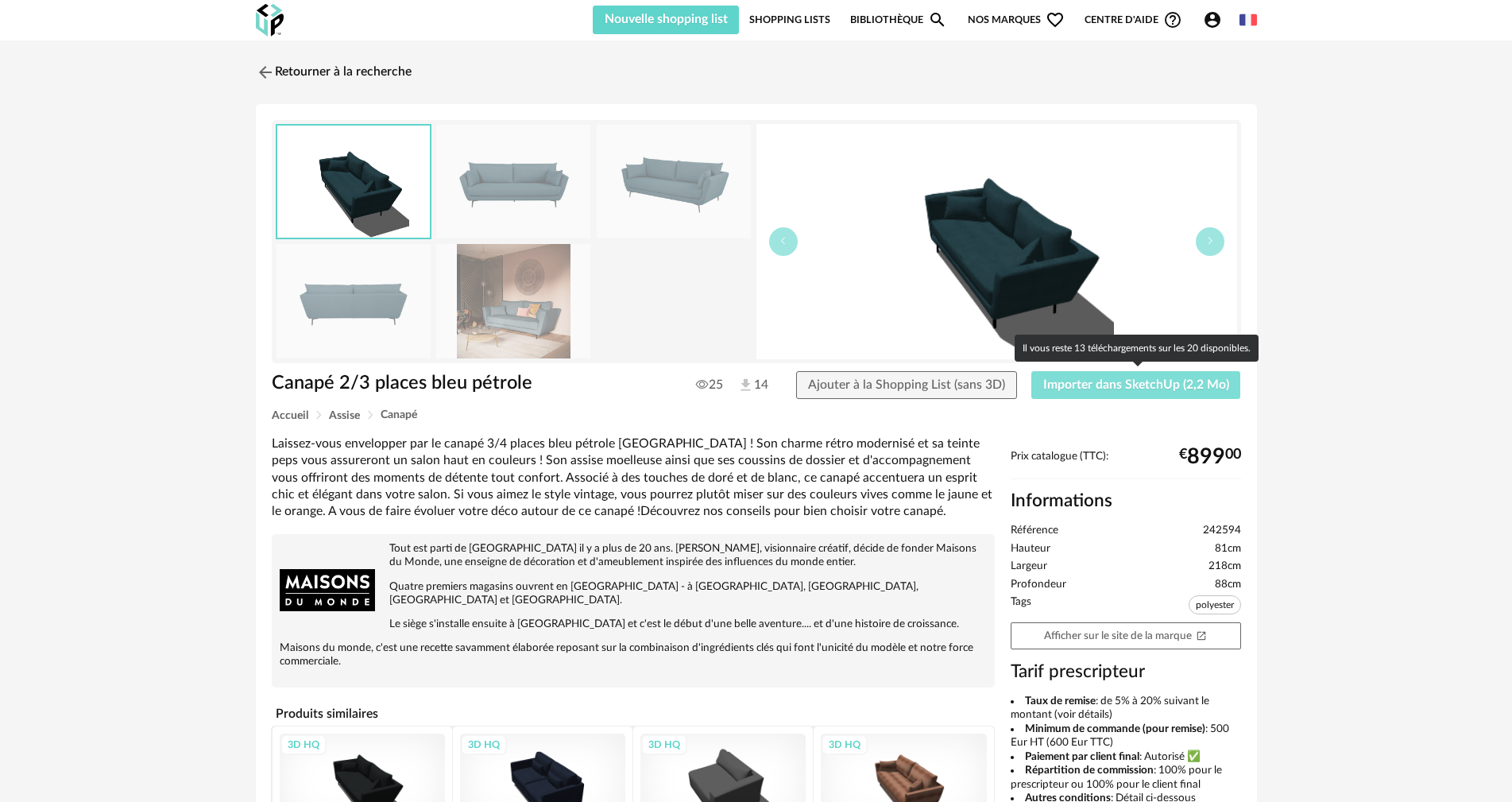
click at [1080, 382] on span "Importer dans SketchUp (2,2 Mo)" at bounding box center [1136, 385] width 186 height 13
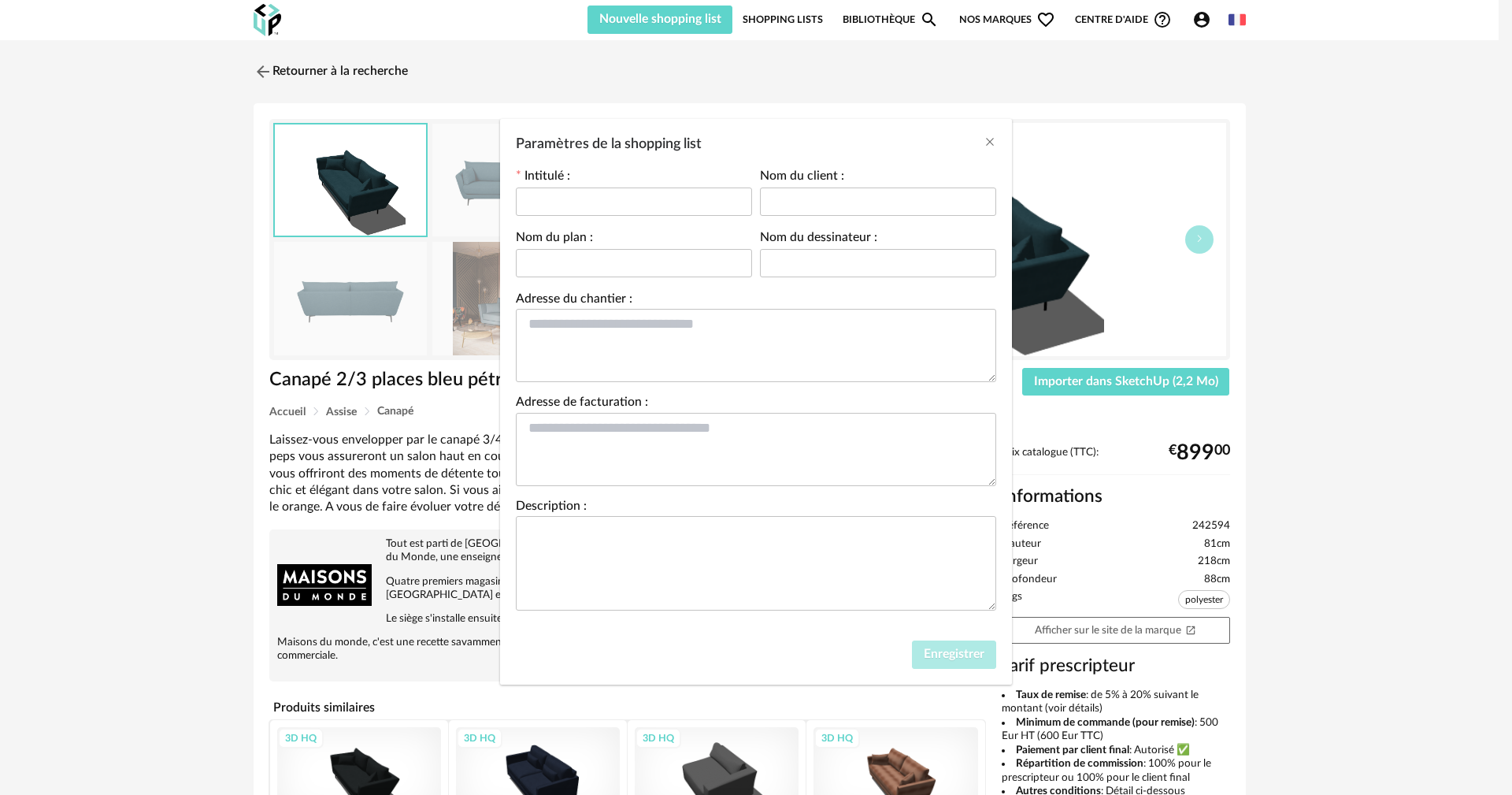
click at [992, 160] on div "Paramètres de la shopping list" at bounding box center [755, 139] width 512 height 42
click at [991, 145] on icon "Close" at bounding box center [990, 141] width 13 height 13
